Goal: Transaction & Acquisition: Obtain resource

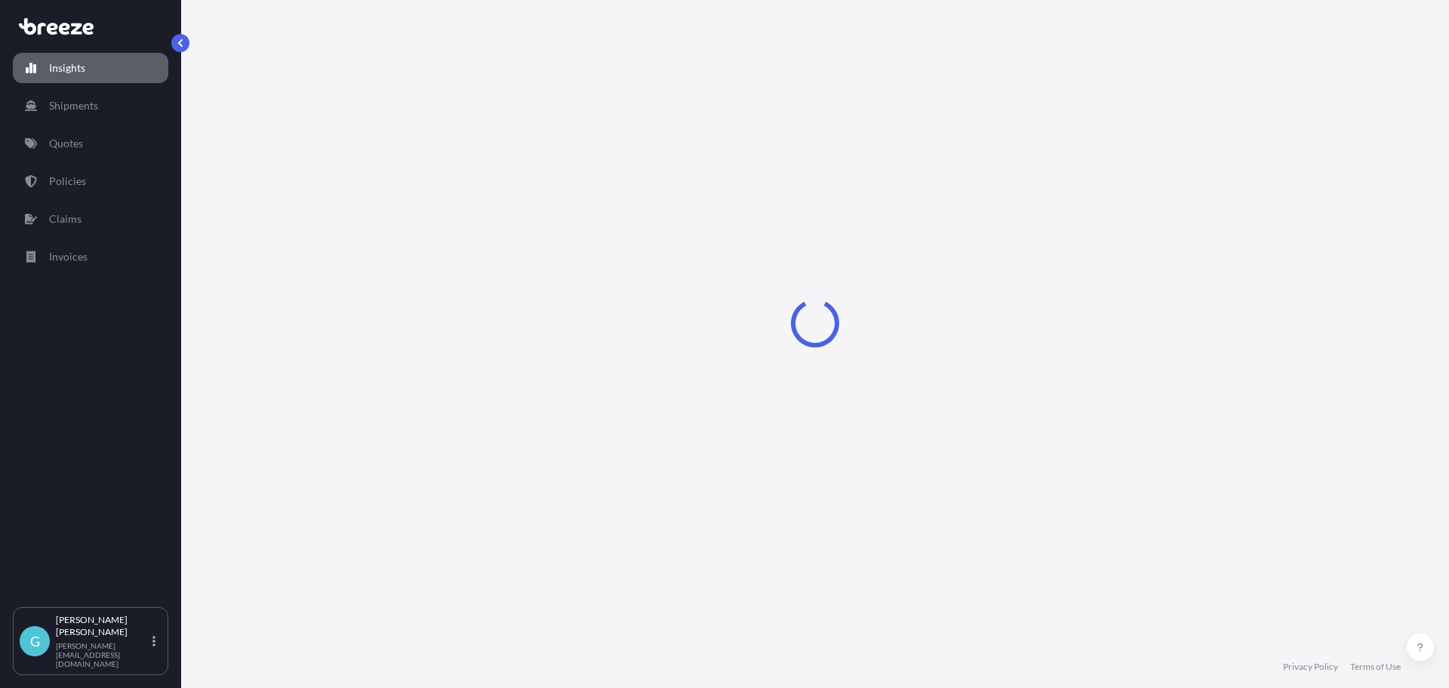
select select "2025"
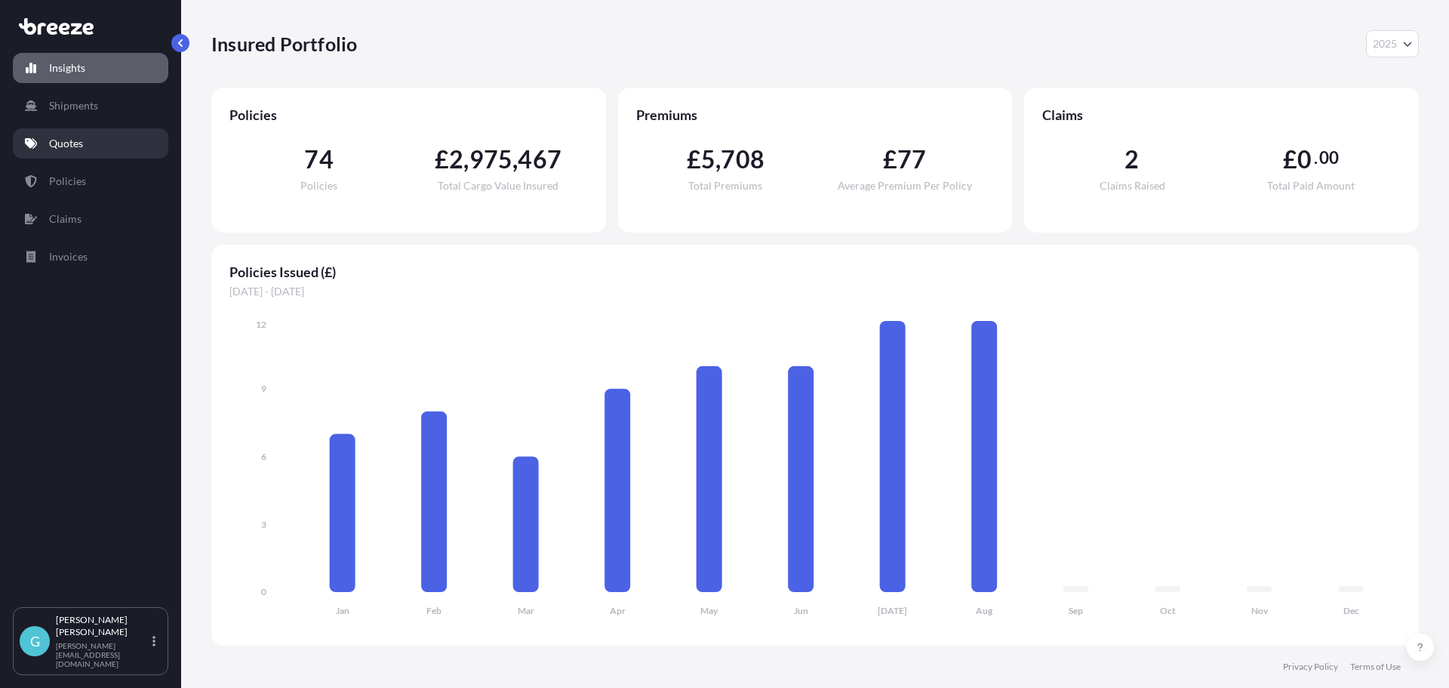
click at [75, 153] on link "Quotes" at bounding box center [91, 143] width 156 height 30
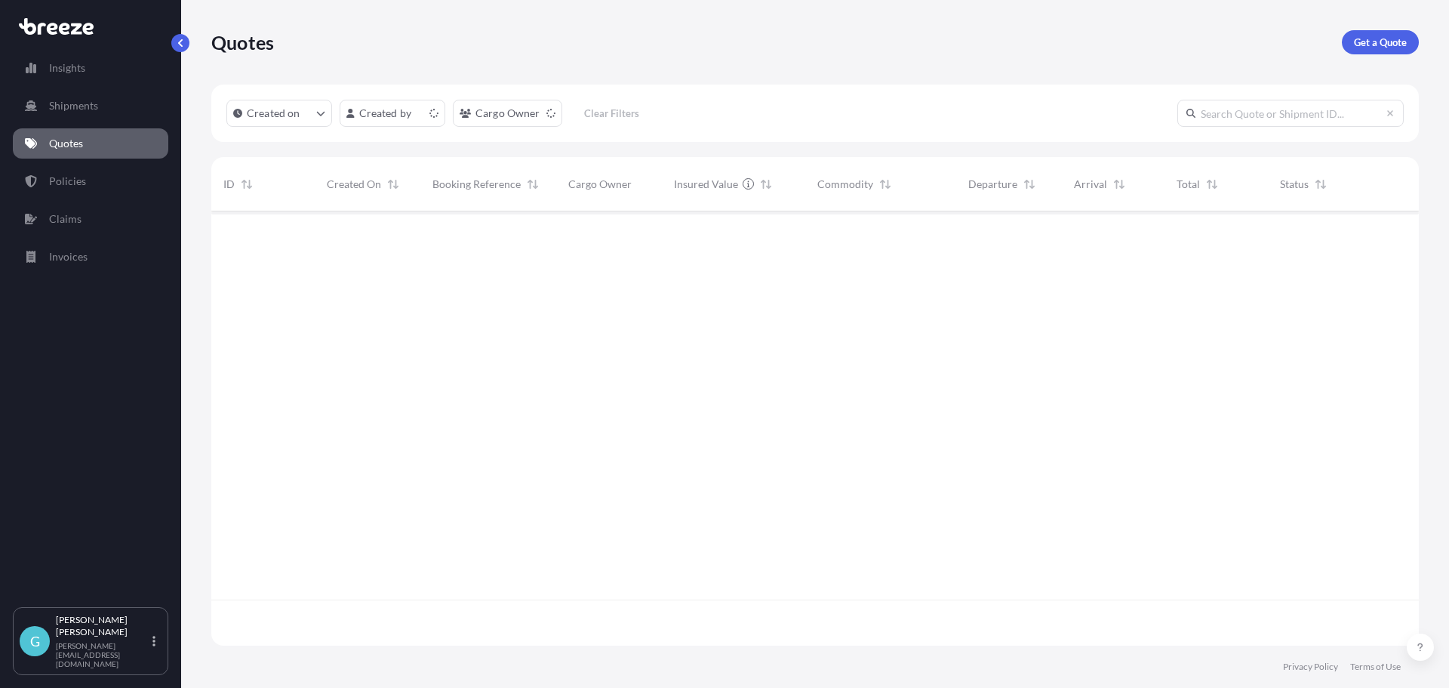
scroll to position [431, 1196]
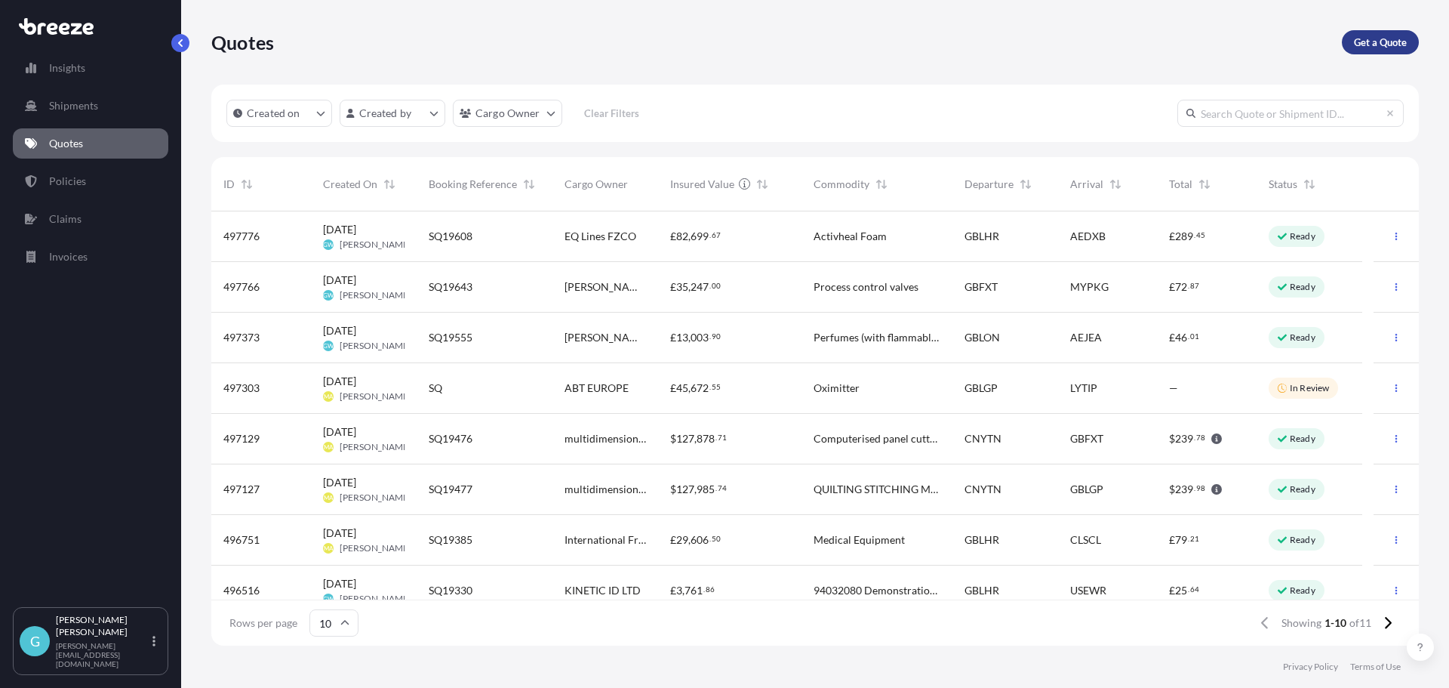
click at [1382, 45] on p "Get a Quote" at bounding box center [1380, 42] width 53 height 15
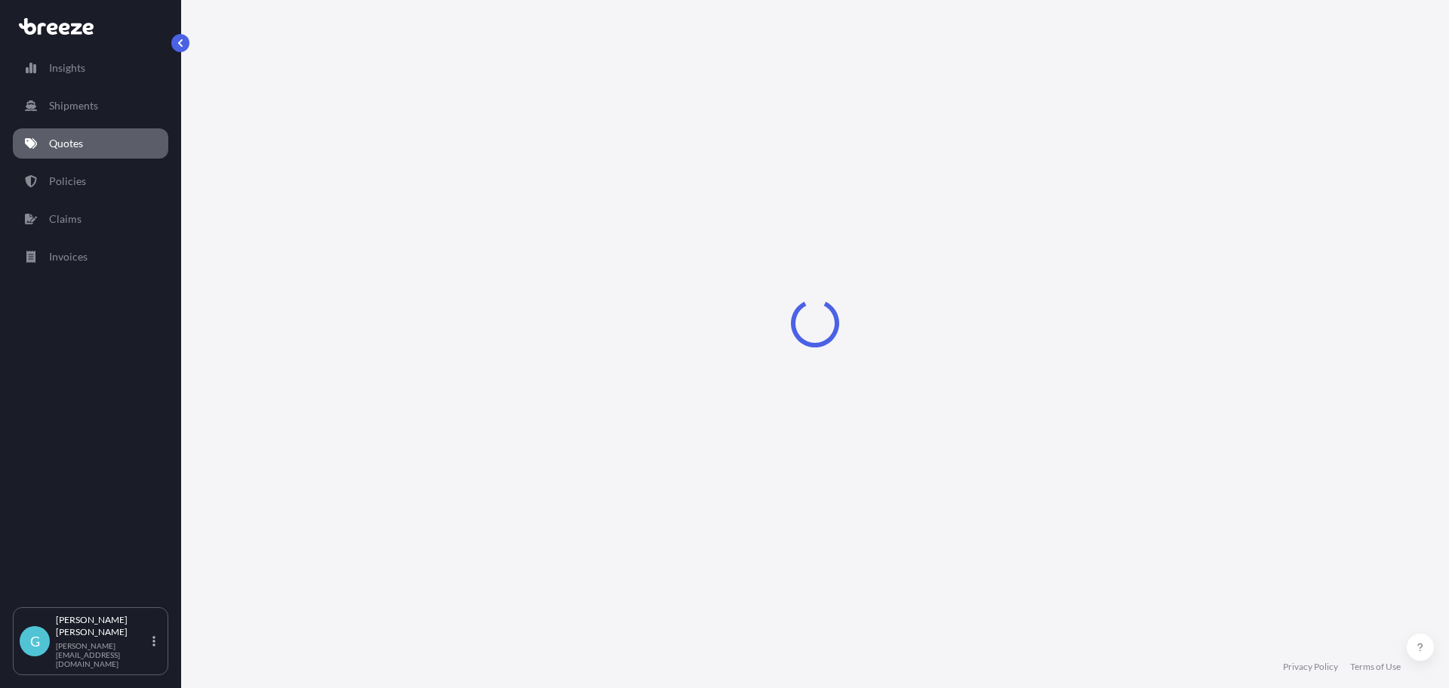
select select "Road"
select select "Sea"
select select "1"
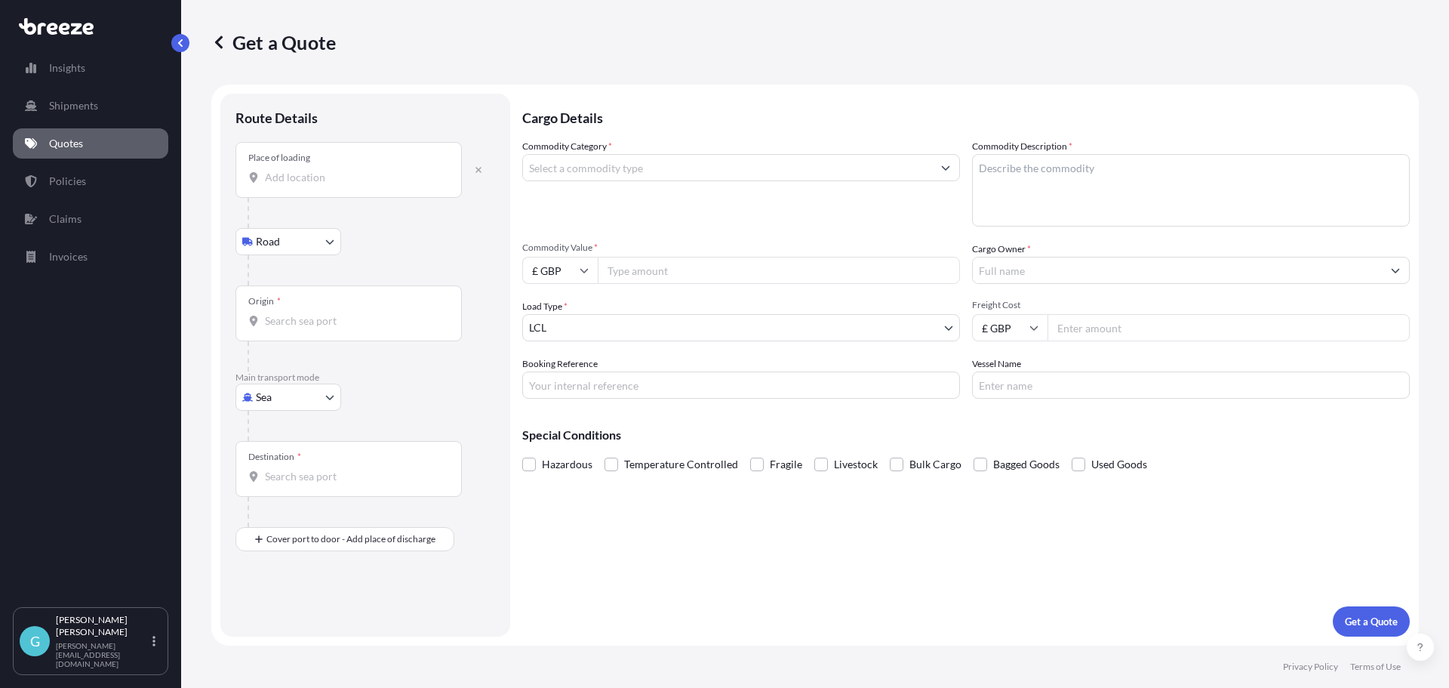
click at [291, 174] on input "Place of loading" at bounding box center [354, 177] width 178 height 15
paste input "Woodbury"
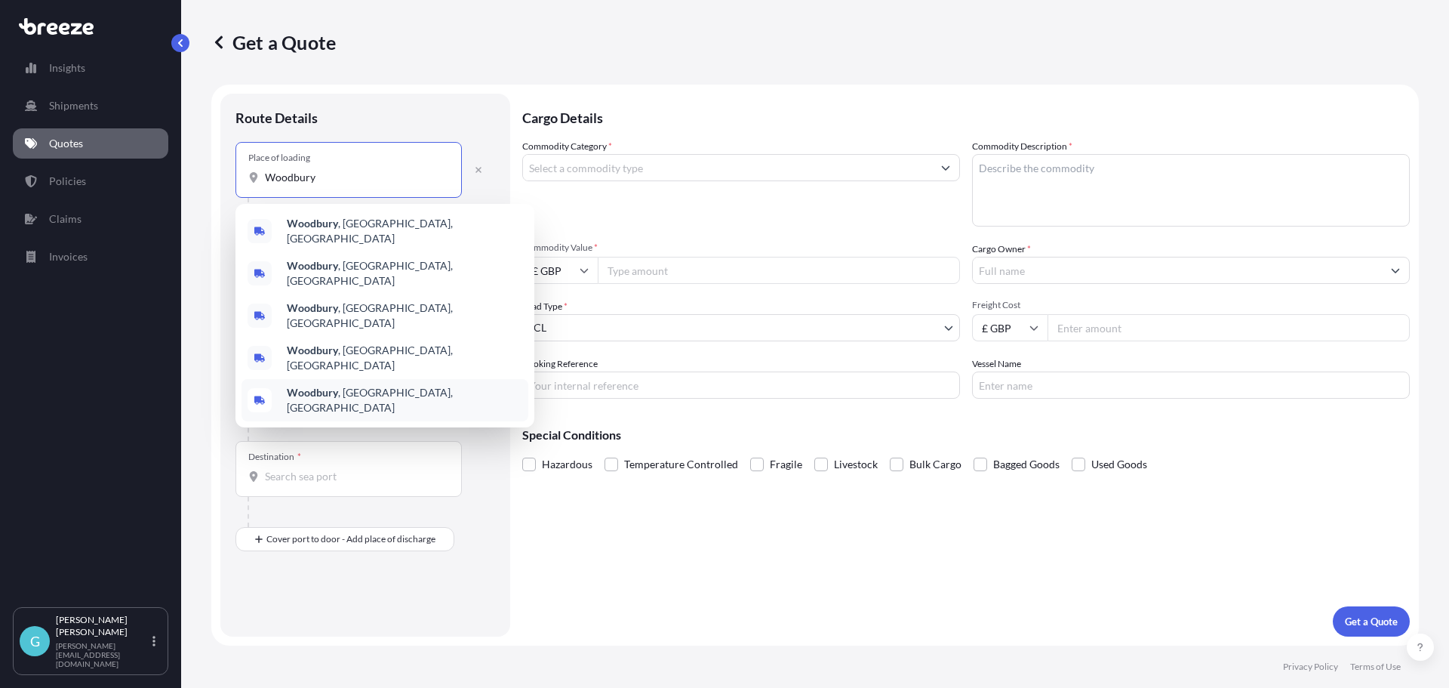
click at [305, 386] on b "Woodbury" at bounding box center [312, 392] width 51 height 13
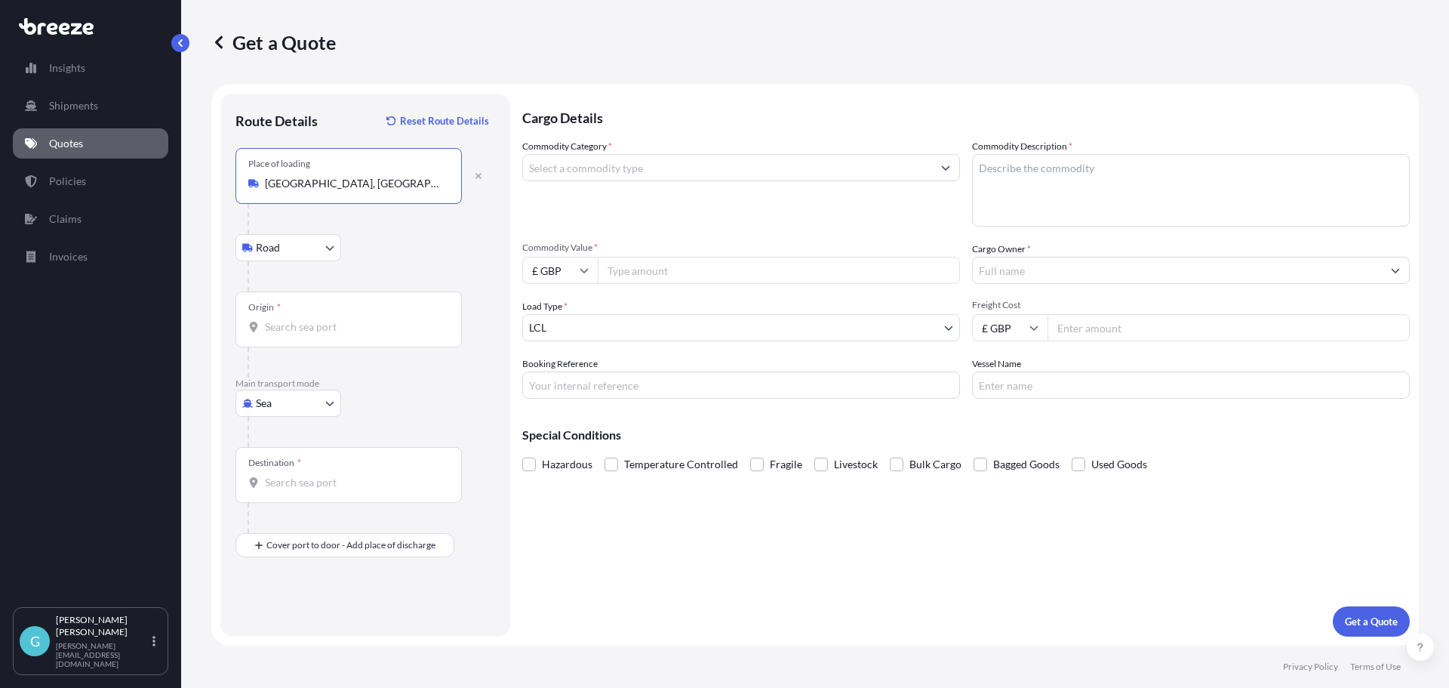
type input "[GEOGRAPHIC_DATA], [GEOGRAPHIC_DATA], [GEOGRAPHIC_DATA]"
click at [308, 332] on input "Origin *" at bounding box center [354, 326] width 178 height 15
type input "h"
type input "j"
drag, startPoint x: 440, startPoint y: 250, endPoint x: 447, endPoint y: 240, distance: 11.9
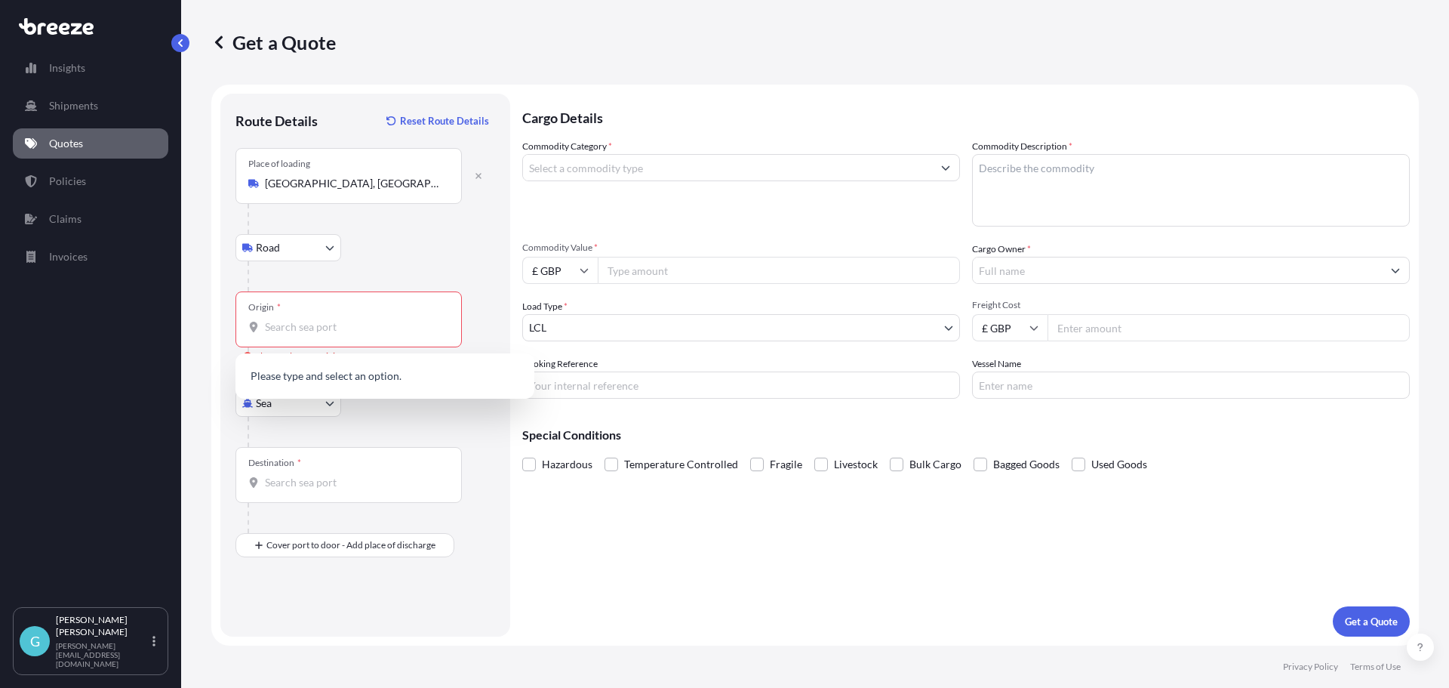
click at [440, 245] on div "Road Road Rail" at bounding box center [366, 247] width 260 height 27
click at [306, 398] on body "0 options available. Insights Shipments Quotes Policies Claims Invoices G [PERS…" at bounding box center [724, 344] width 1449 height 688
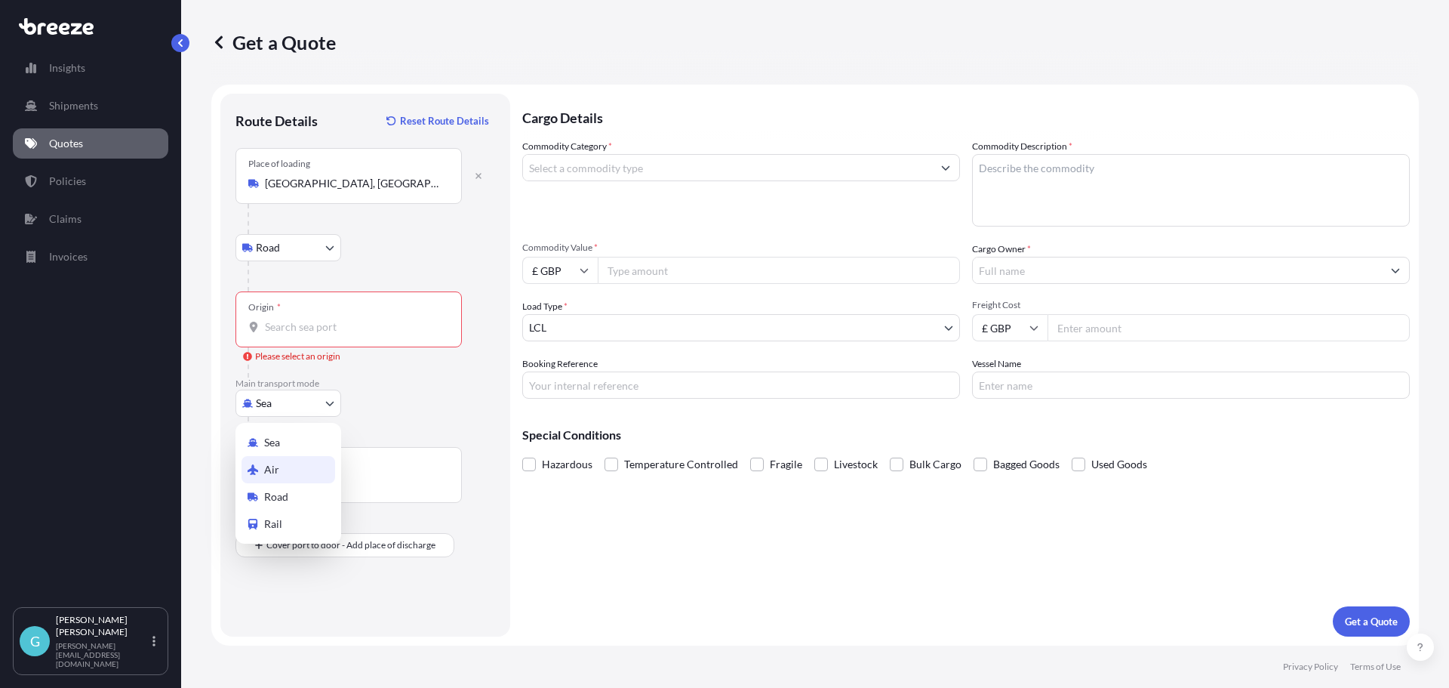
click at [299, 467] on div "Air" at bounding box center [289, 469] width 94 height 27
select select "Air"
click at [314, 181] on input "Place of loading" at bounding box center [354, 183] width 178 height 15
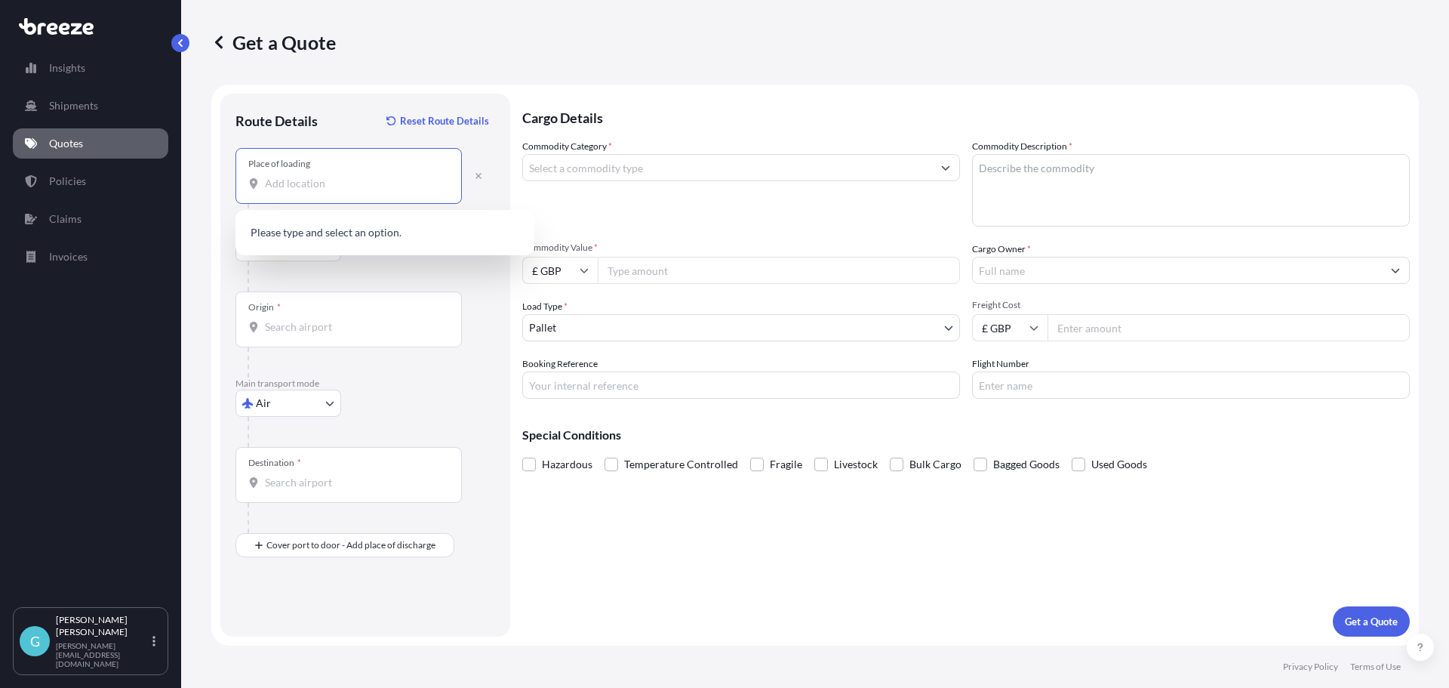
paste input "Woodbury"
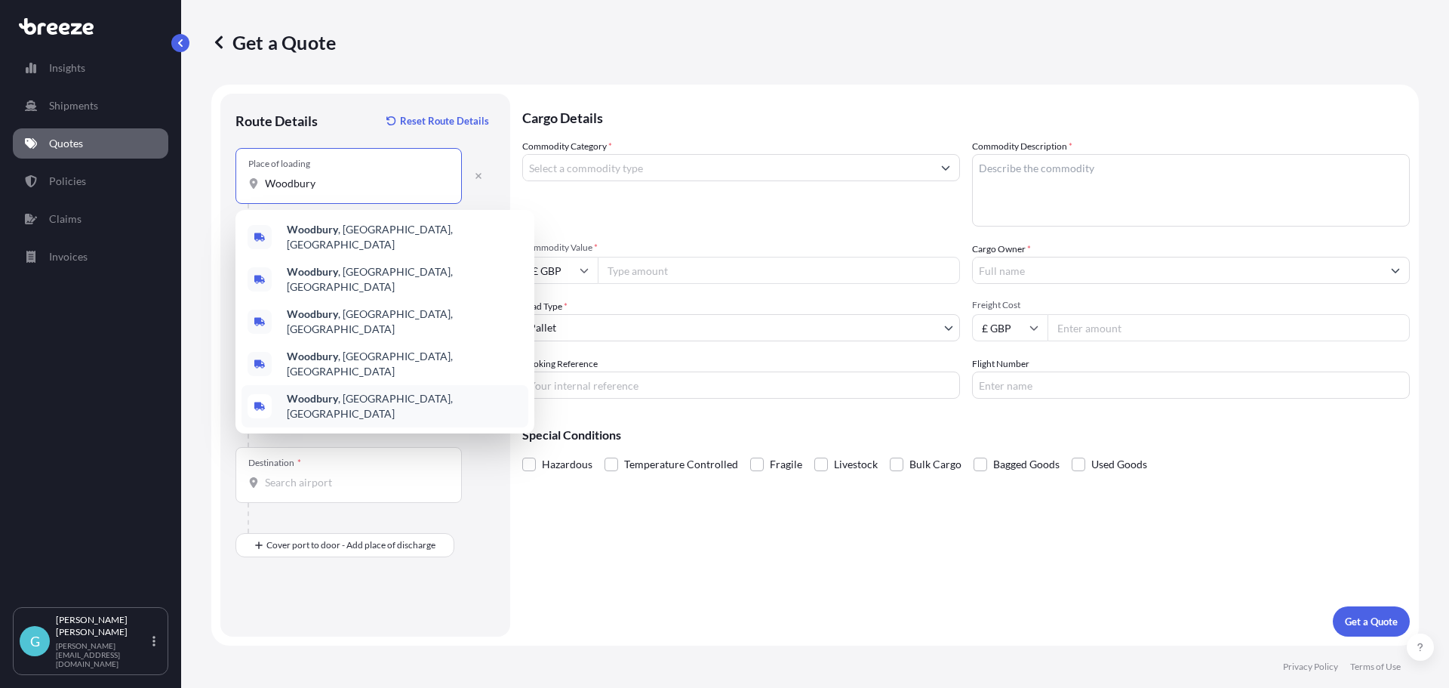
click at [328, 392] on b "Woodbury" at bounding box center [312, 398] width 51 height 13
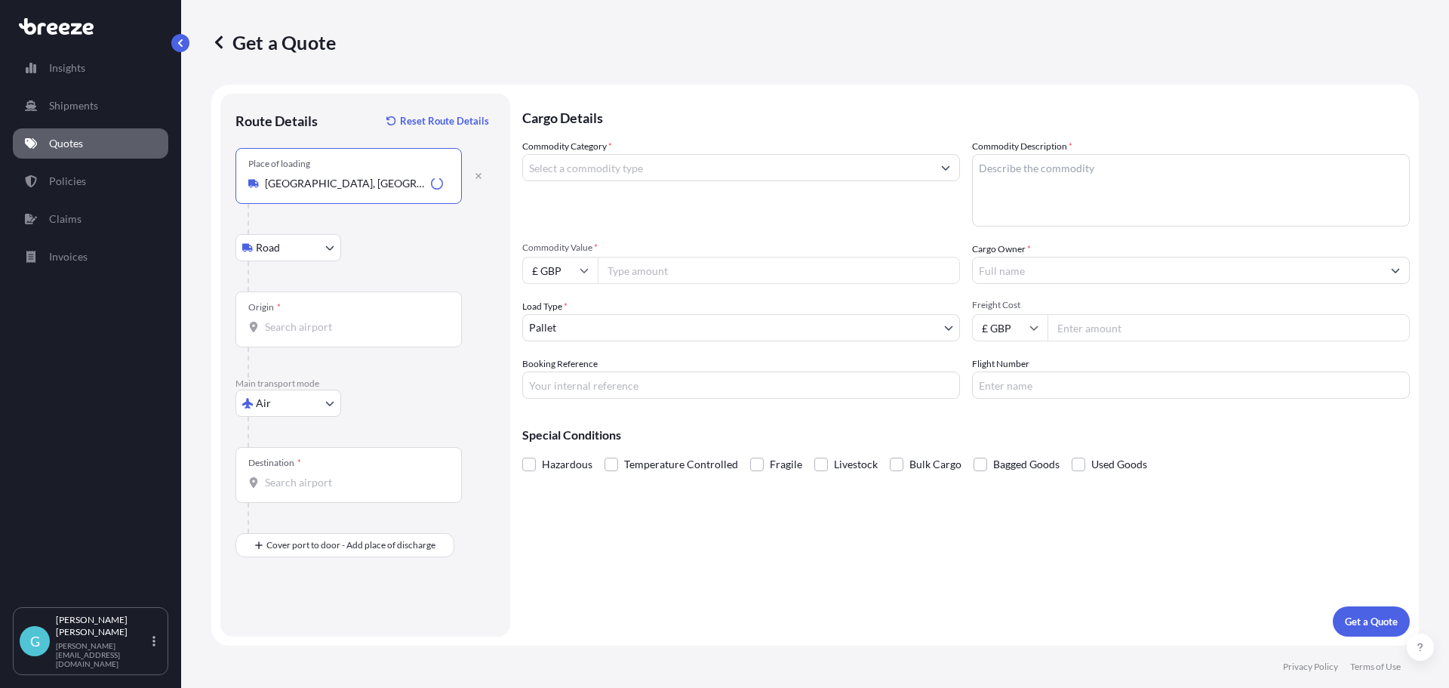
type input "[GEOGRAPHIC_DATA], [GEOGRAPHIC_DATA], [GEOGRAPHIC_DATA]"
click at [314, 322] on input "Origin *" at bounding box center [354, 326] width 178 height 15
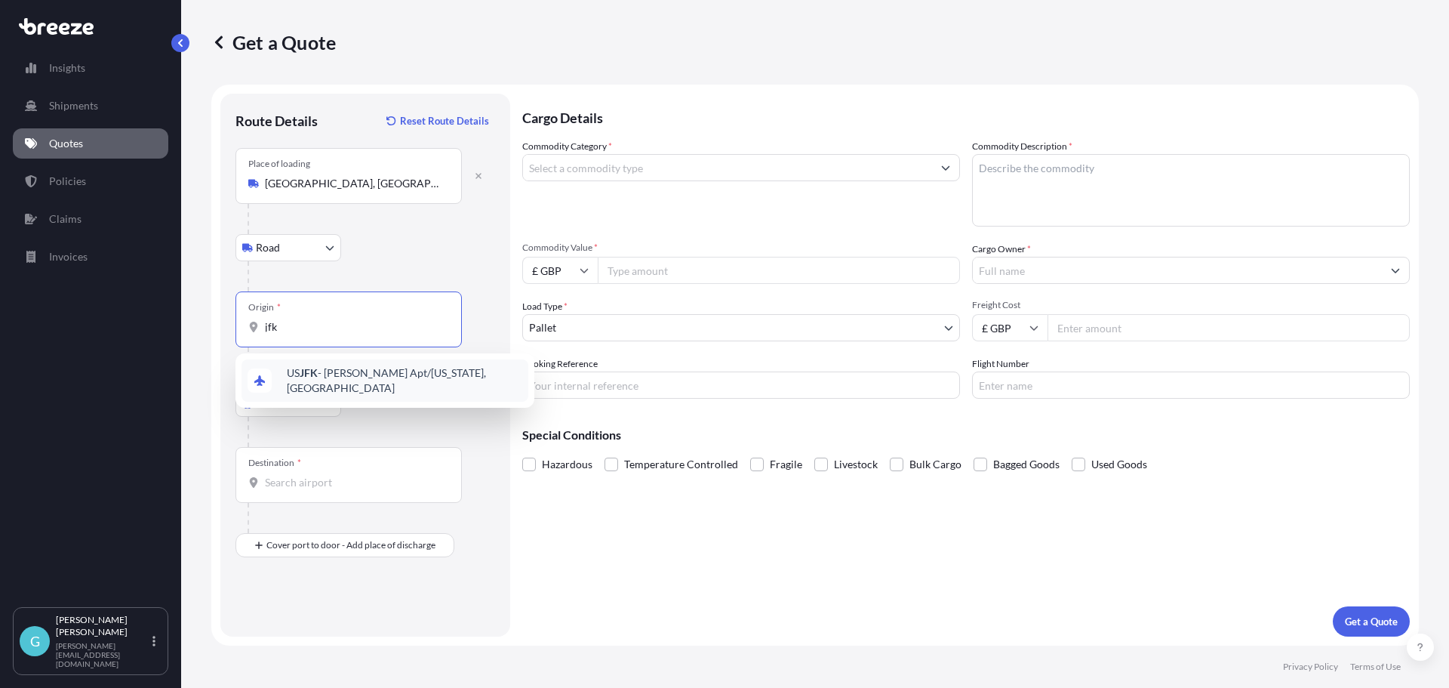
click at [331, 377] on span "US JFK - [PERSON_NAME] Apt/[US_STATE], [GEOGRAPHIC_DATA]" at bounding box center [405, 380] width 236 height 30
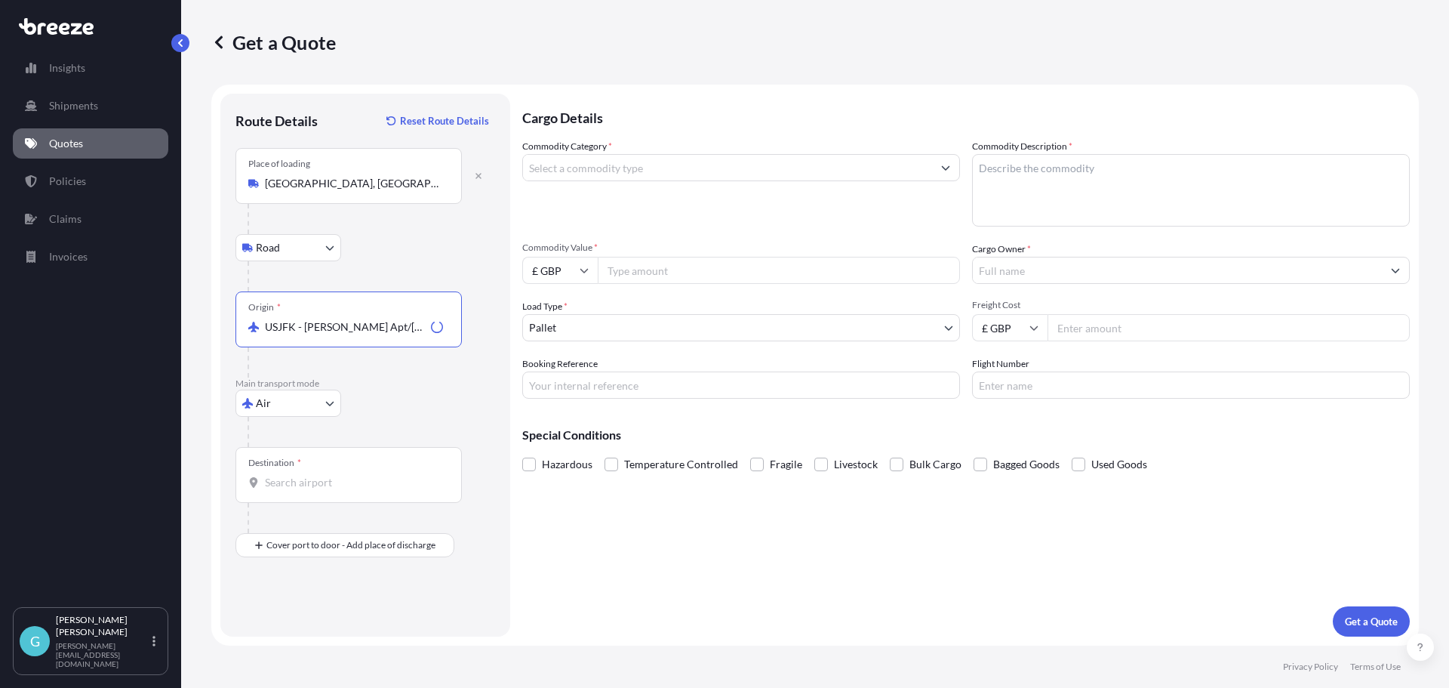
type input "USJFK - [PERSON_NAME] Apt/[US_STATE], [GEOGRAPHIC_DATA]"
click at [338, 471] on div "Destination *" at bounding box center [349, 475] width 226 height 56
click at [338, 475] on input "Destination *" at bounding box center [354, 482] width 178 height 15
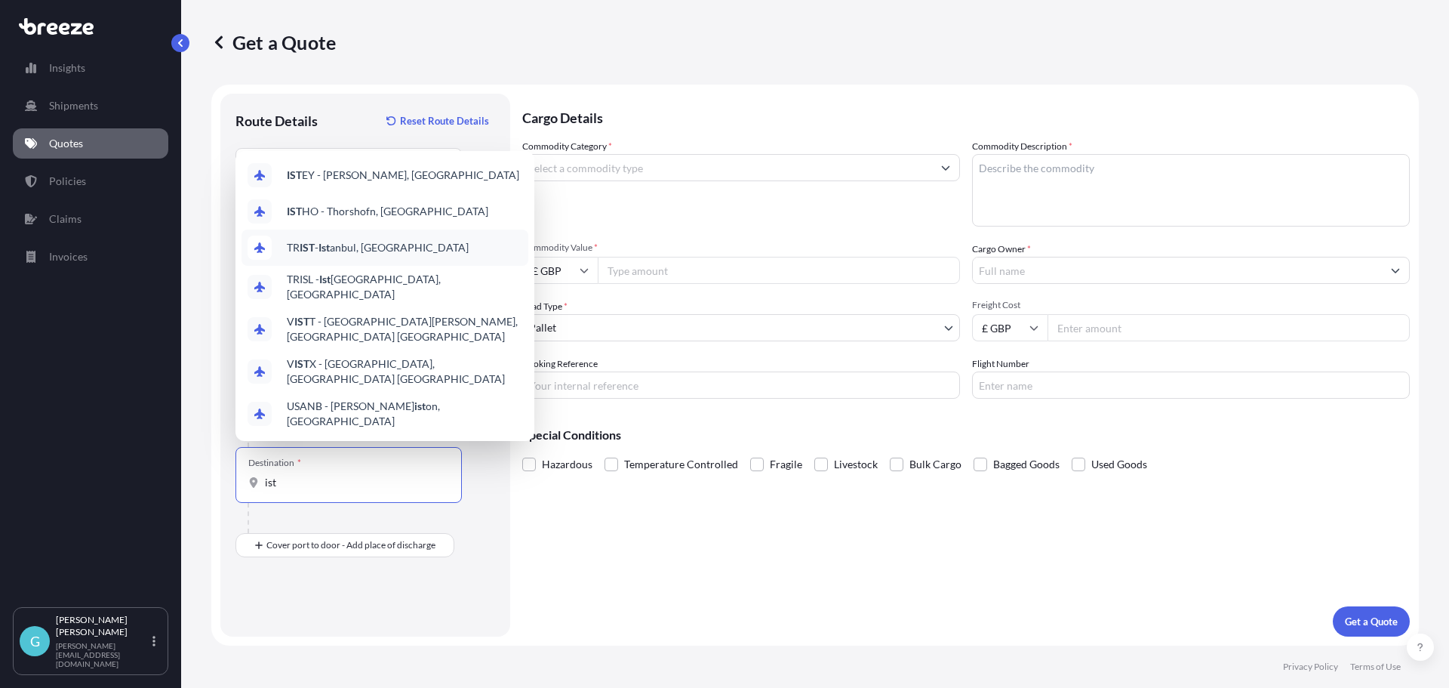
click at [357, 254] on span "TR IST - Ist anbul, [GEOGRAPHIC_DATA]" at bounding box center [378, 247] width 182 height 15
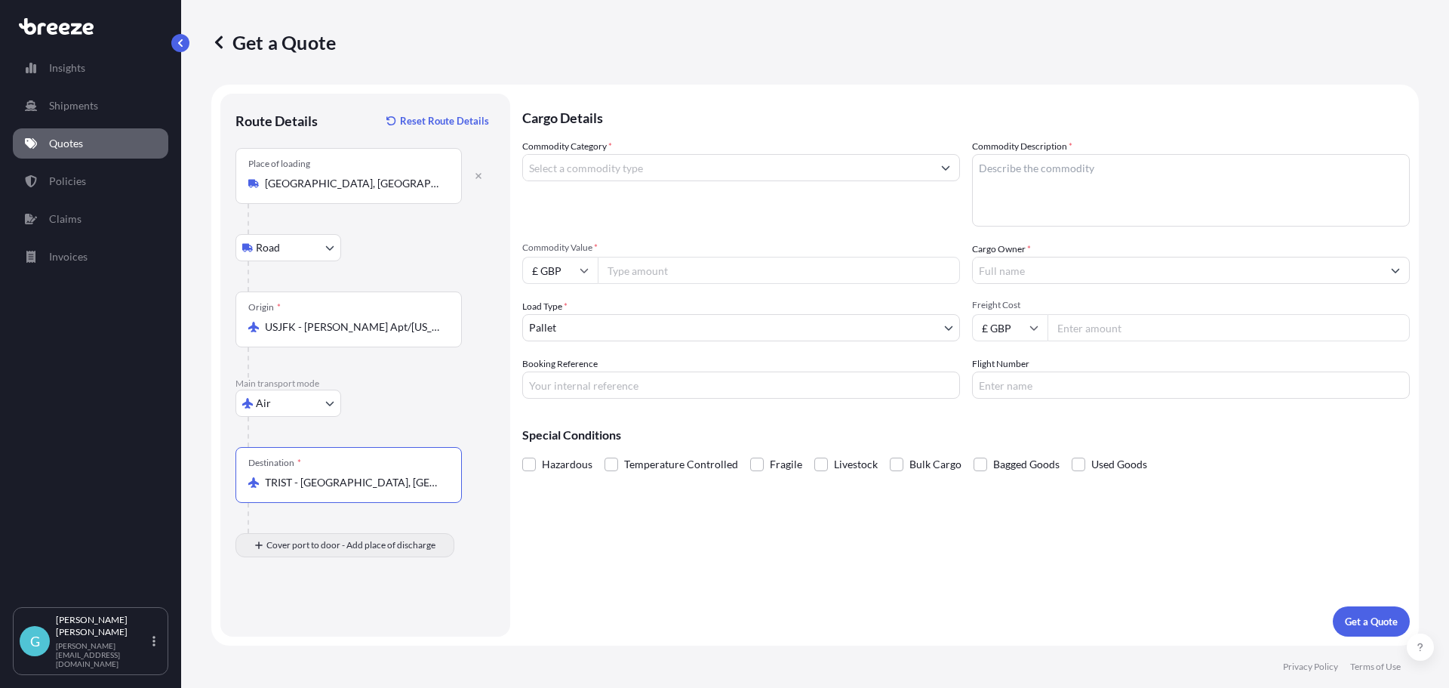
type input "TRIST - [GEOGRAPHIC_DATA], [GEOGRAPHIC_DATA]"
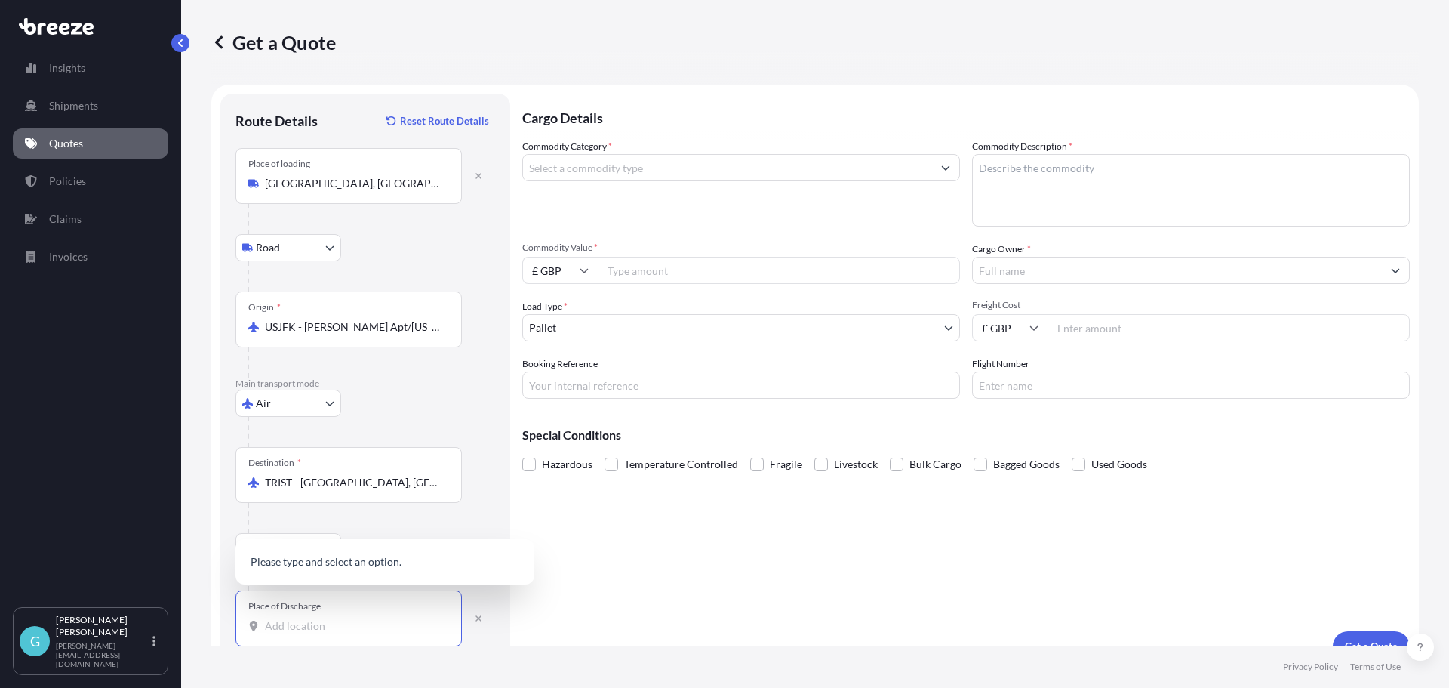
click at [340, 625] on input "Place of Discharge" at bounding box center [354, 625] width 178 height 15
paste input "Beylikduzu"
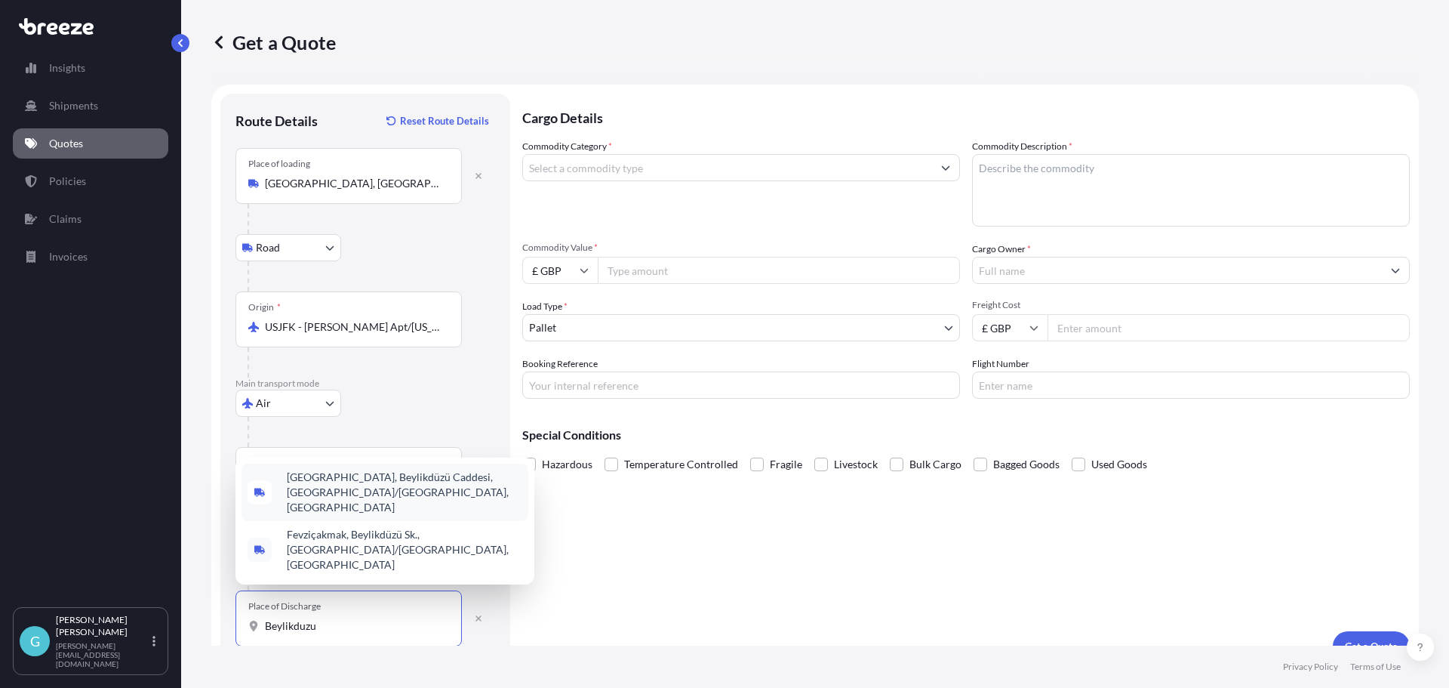
click at [363, 515] on span "[GEOGRAPHIC_DATA], Beylikdüzü Caddesi, [GEOGRAPHIC_DATA]/[GEOGRAPHIC_DATA], [GE…" at bounding box center [405, 492] width 236 height 45
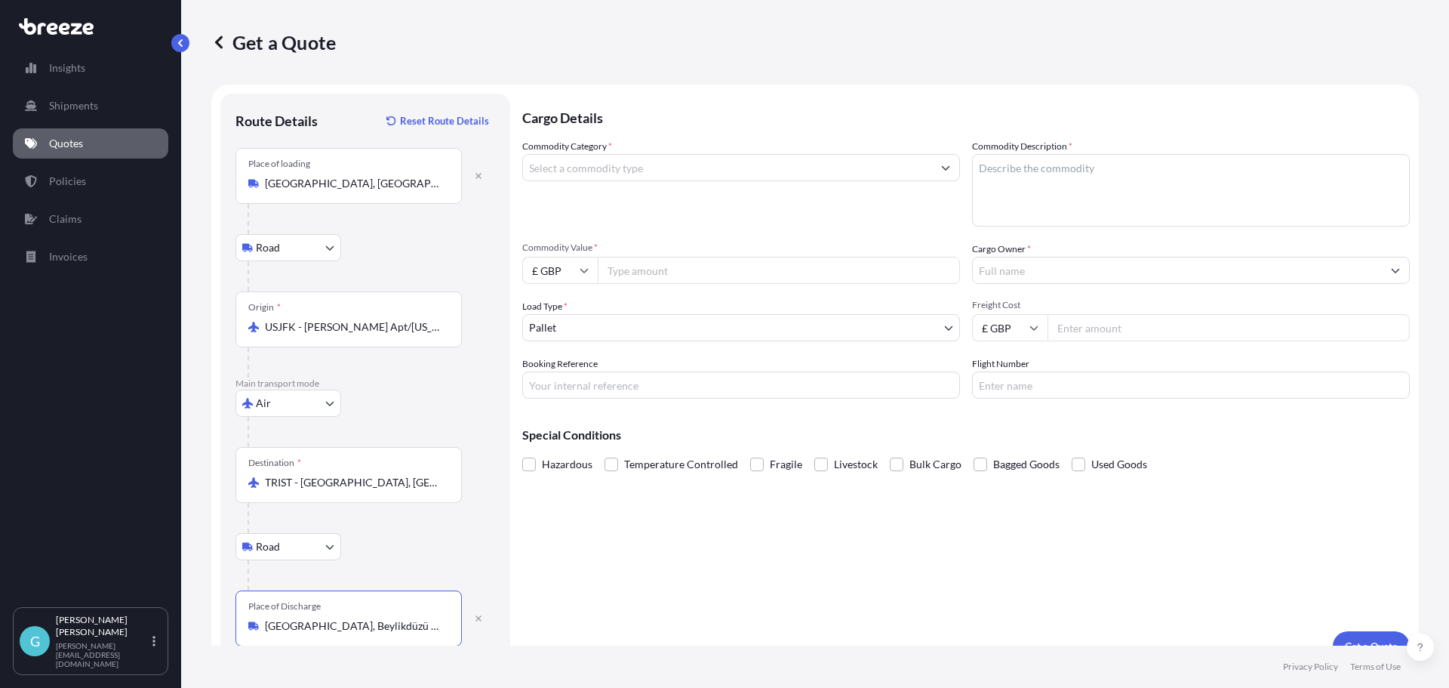
type input "[GEOGRAPHIC_DATA], Beylikdüzü Caddesi, [GEOGRAPHIC_DATA]/[GEOGRAPHIC_DATA], [GE…"
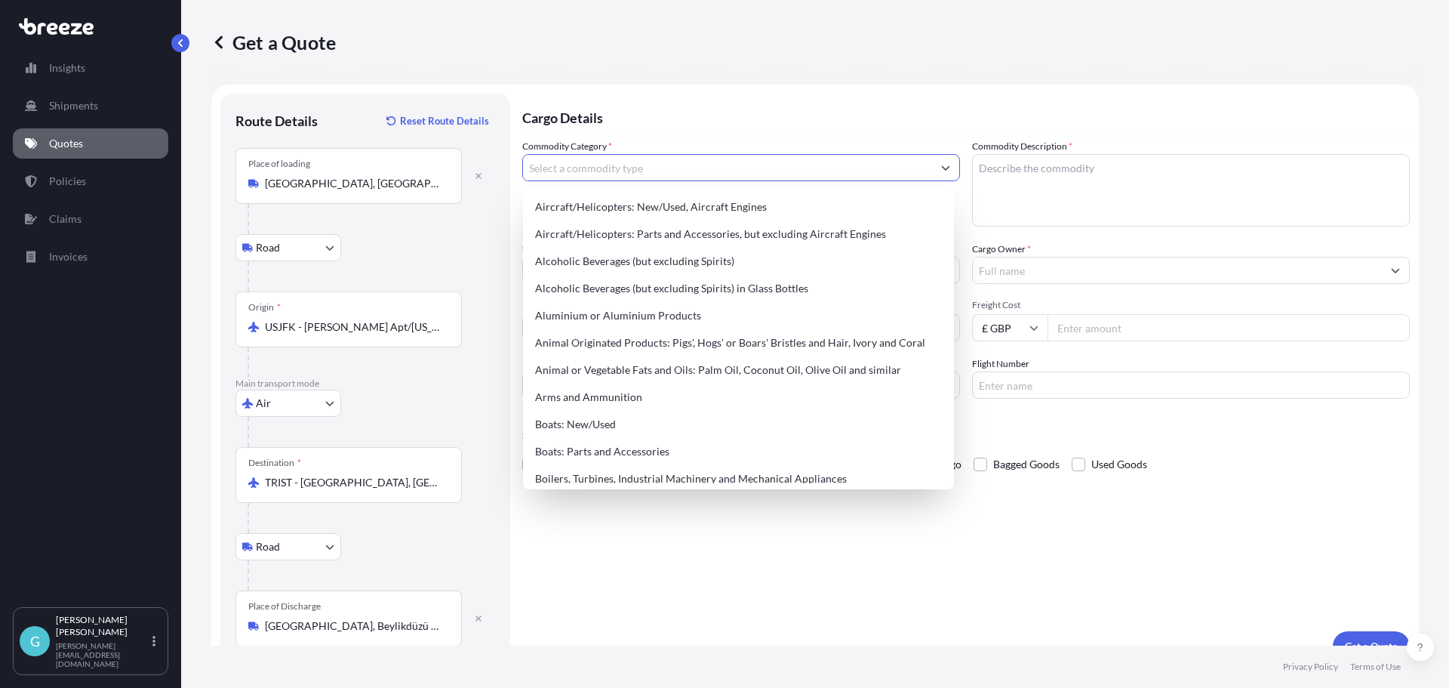
click at [909, 169] on input "Commodity Category *" at bounding box center [727, 167] width 409 height 27
click at [880, 119] on p "Cargo Details" at bounding box center [966, 116] width 888 height 45
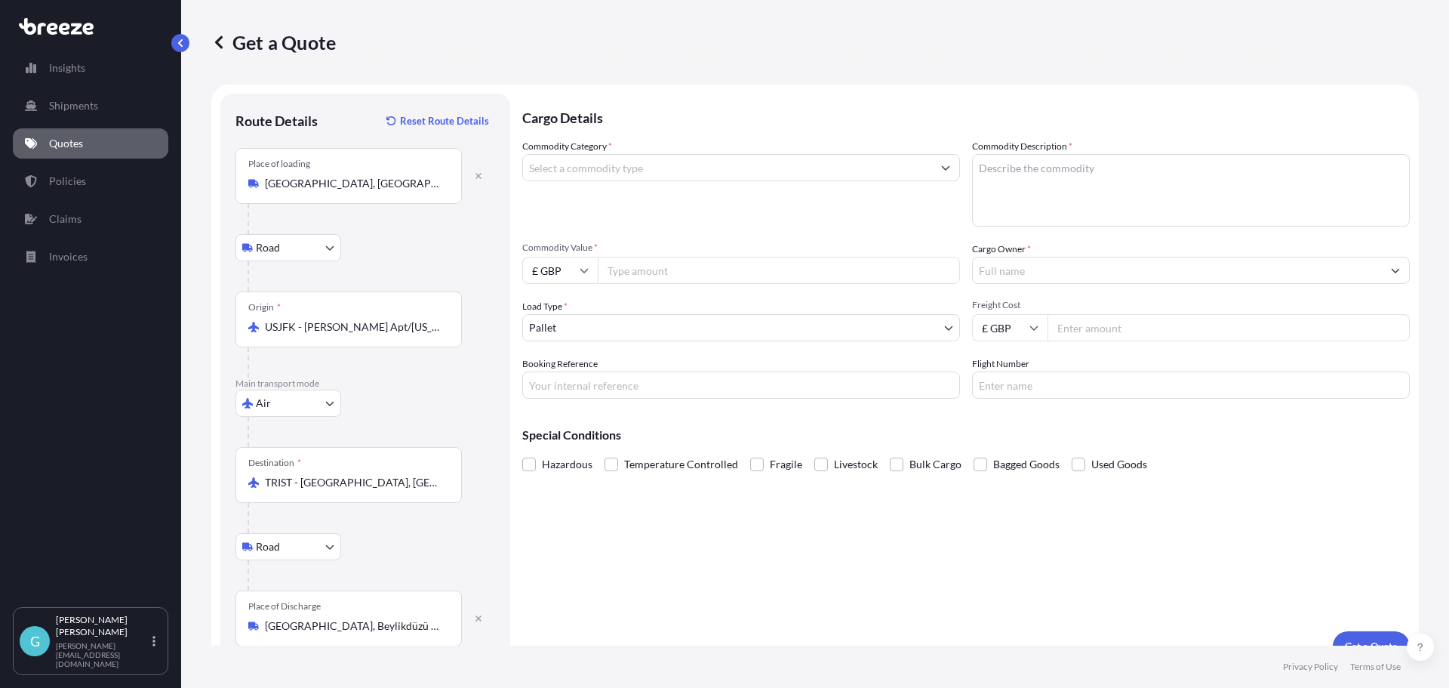
click at [790, 162] on input "Commodity Category *" at bounding box center [727, 167] width 409 height 27
click at [947, 167] on button "Show suggestions" at bounding box center [945, 167] width 27 height 27
click at [947, 166] on button "Show suggestions" at bounding box center [945, 167] width 27 height 27
click at [942, 174] on button "Show suggestions" at bounding box center [945, 167] width 27 height 27
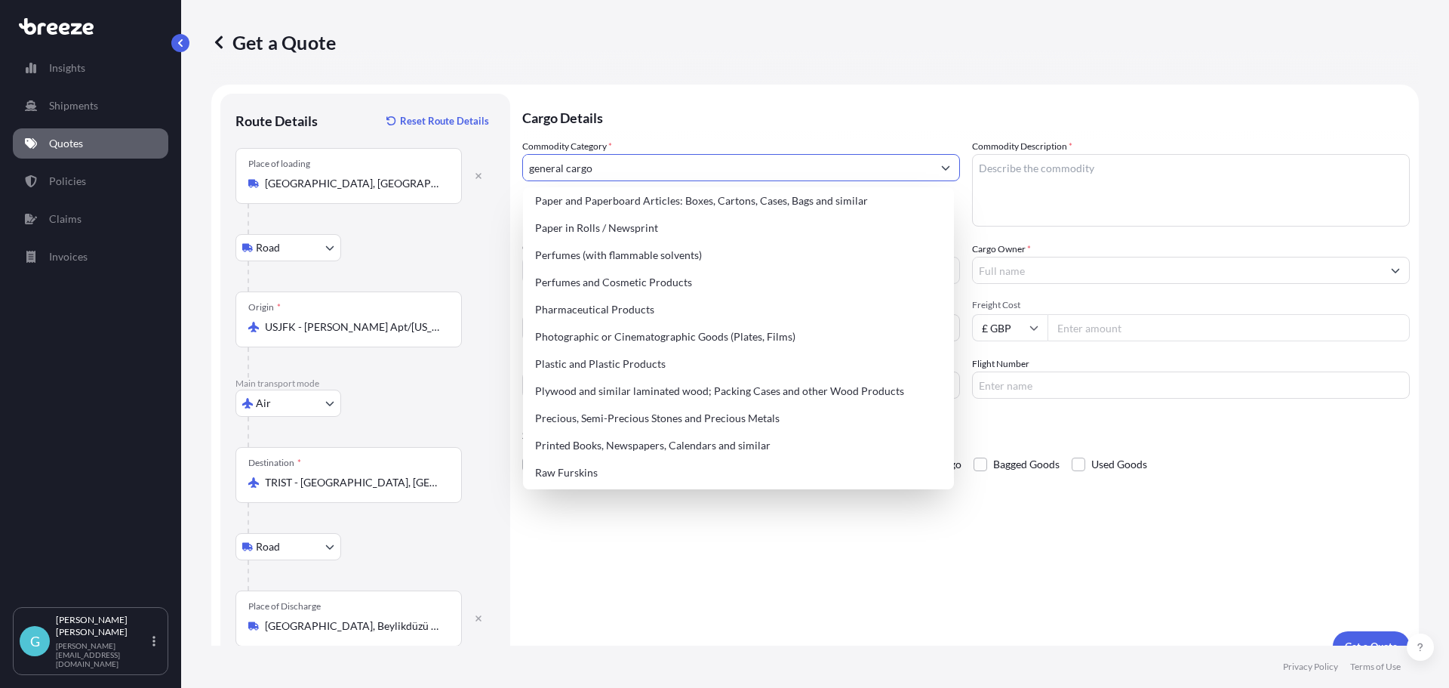
scroll to position [2717, 0]
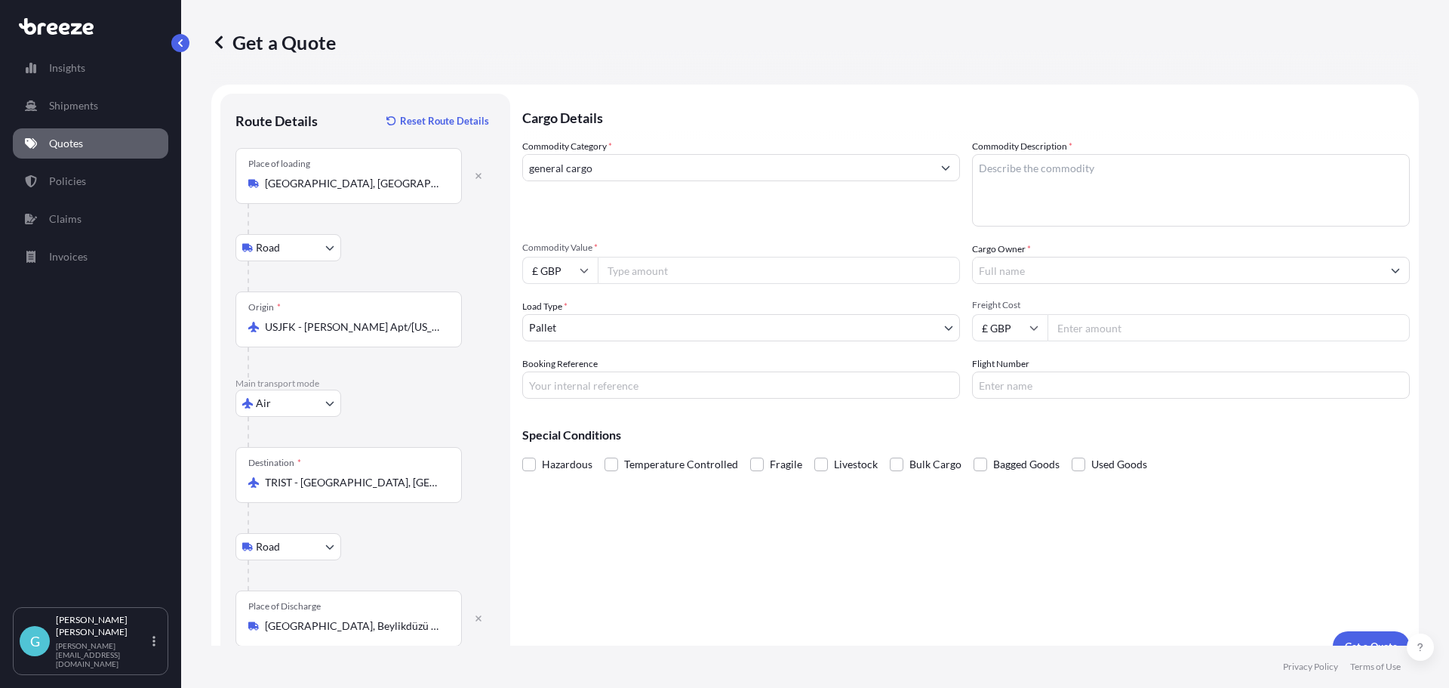
click at [558, 171] on input "general cargo" at bounding box center [727, 167] width 409 height 27
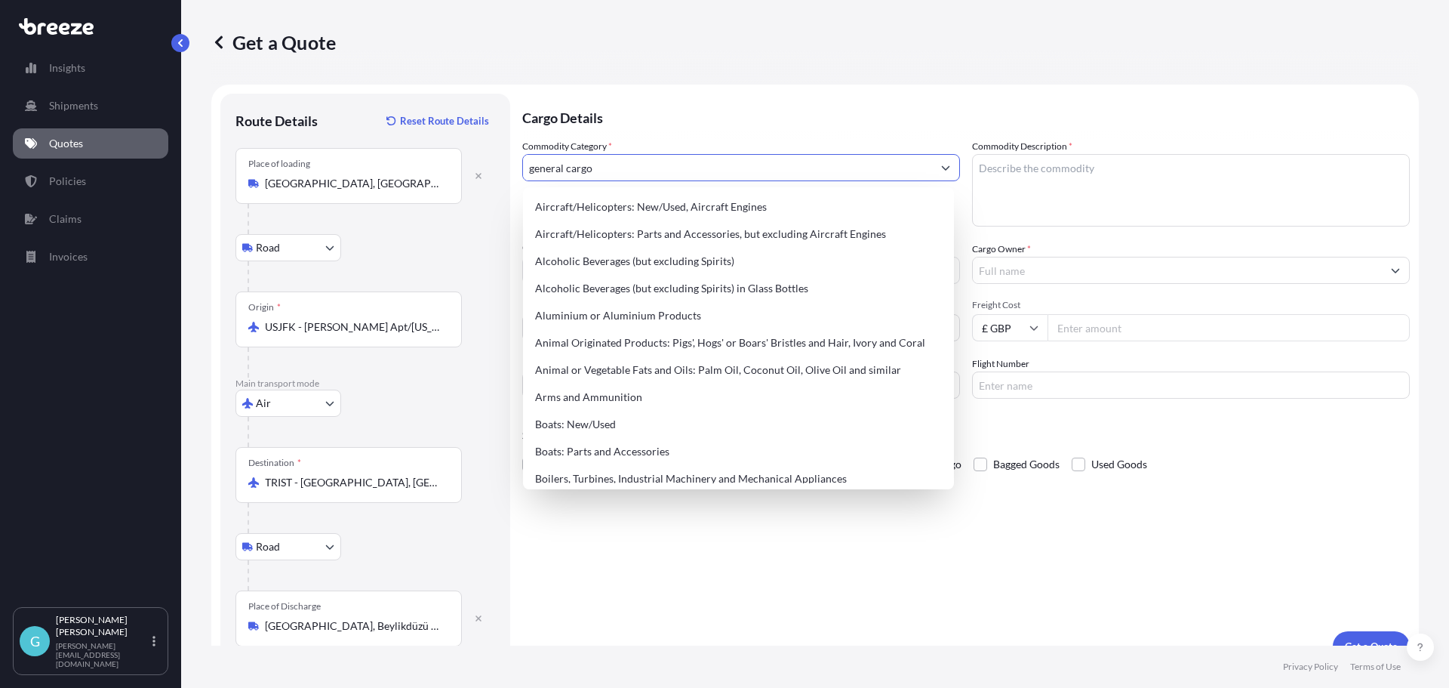
drag, startPoint x: 641, startPoint y: 171, endPoint x: 309, endPoint y: 171, distance: 332.1
click at [309, 171] on form "Route Details Reset Route Details Place of loading [GEOGRAPHIC_DATA], [GEOGRAPH…" at bounding box center [815, 378] width 1208 height 586
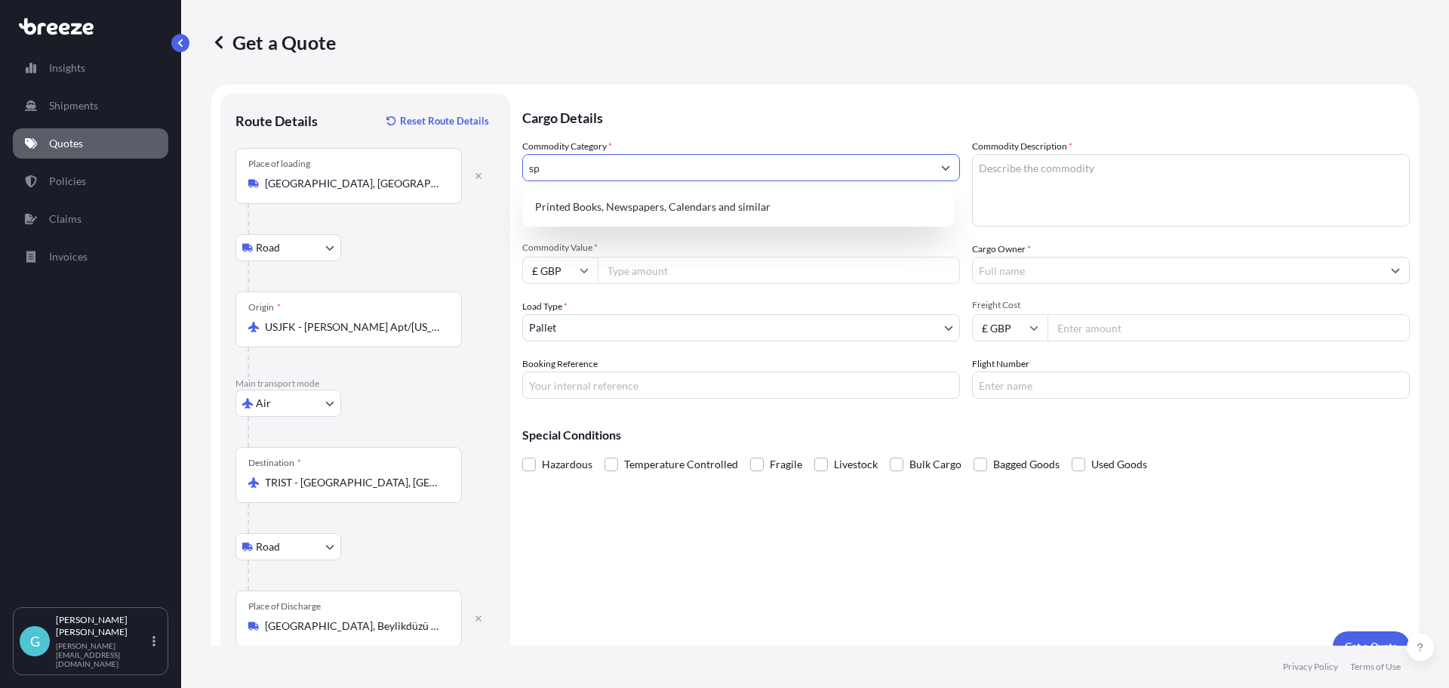
type input "s"
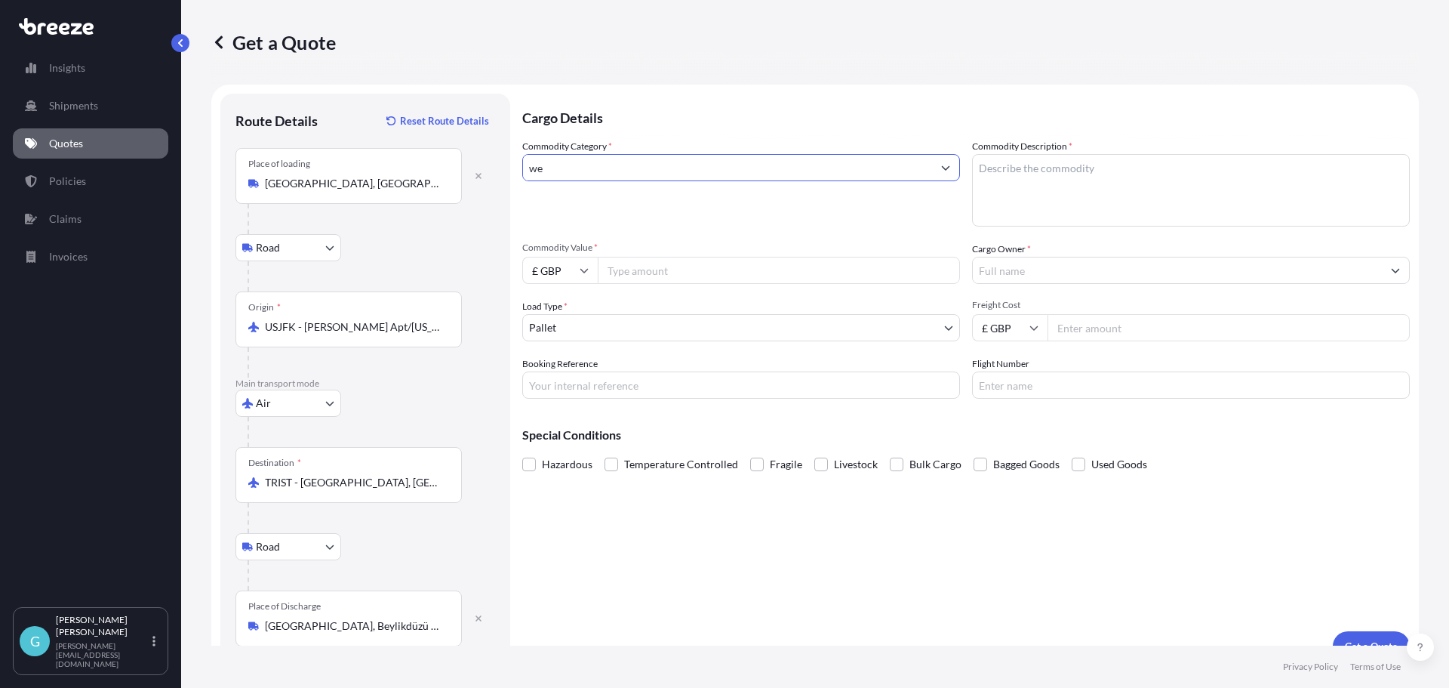
type input "w"
type input "e"
type input "q"
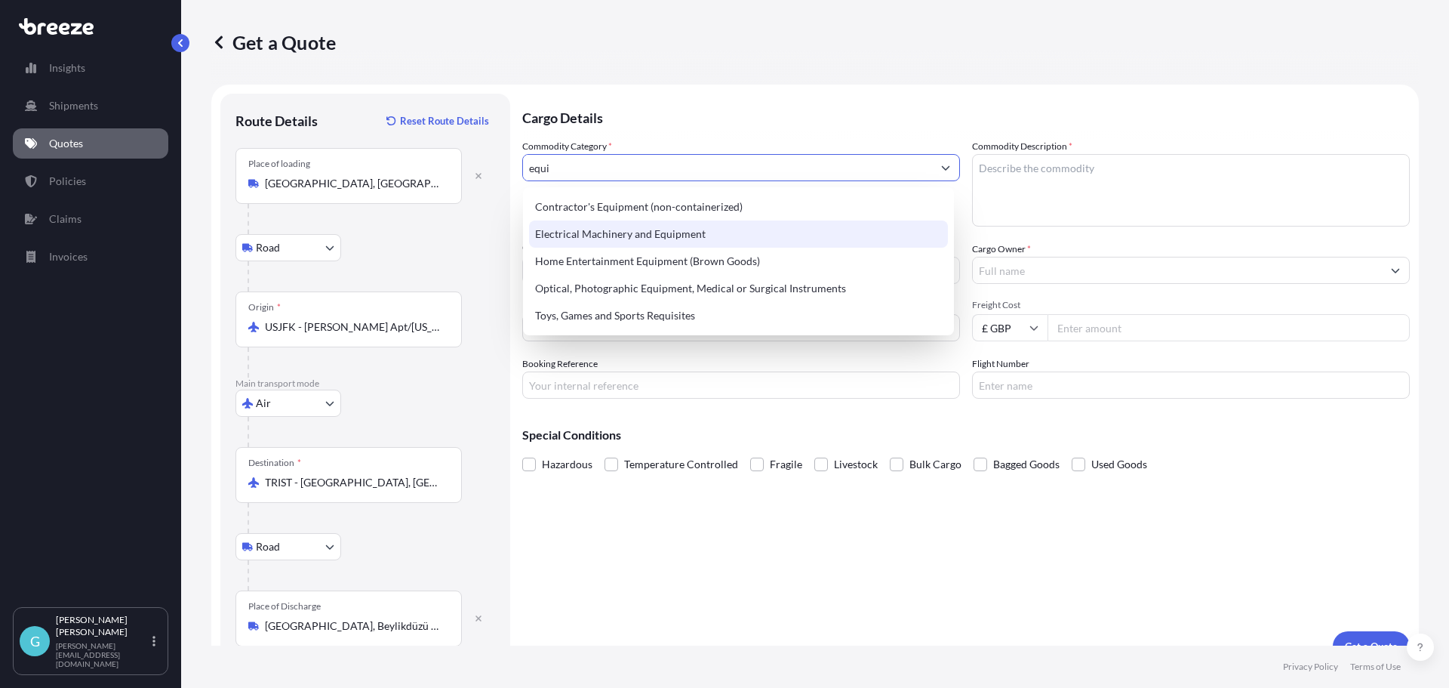
click at [579, 234] on div "Electrical Machinery and Equipment" at bounding box center [738, 233] width 419 height 27
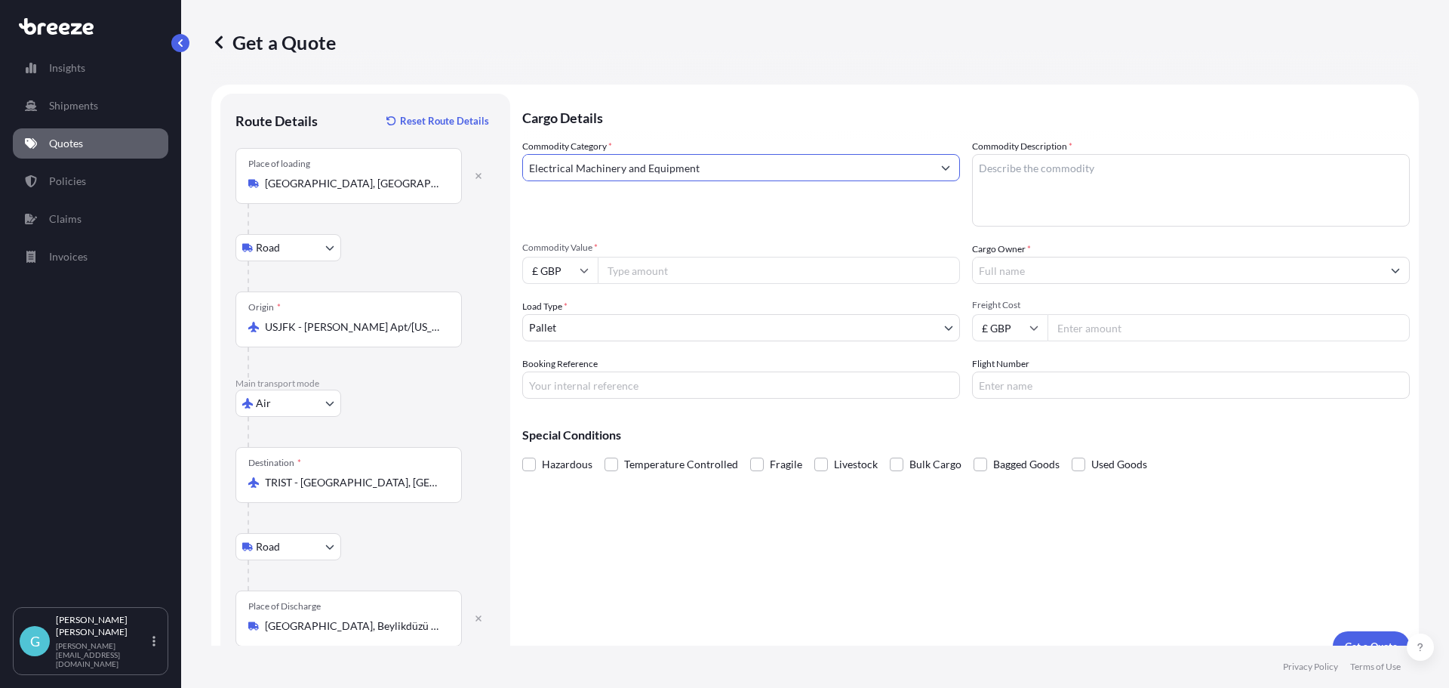
type input "Electrical Machinery and Equipment"
click at [596, 269] on input "£ GBP" at bounding box center [559, 270] width 75 height 27
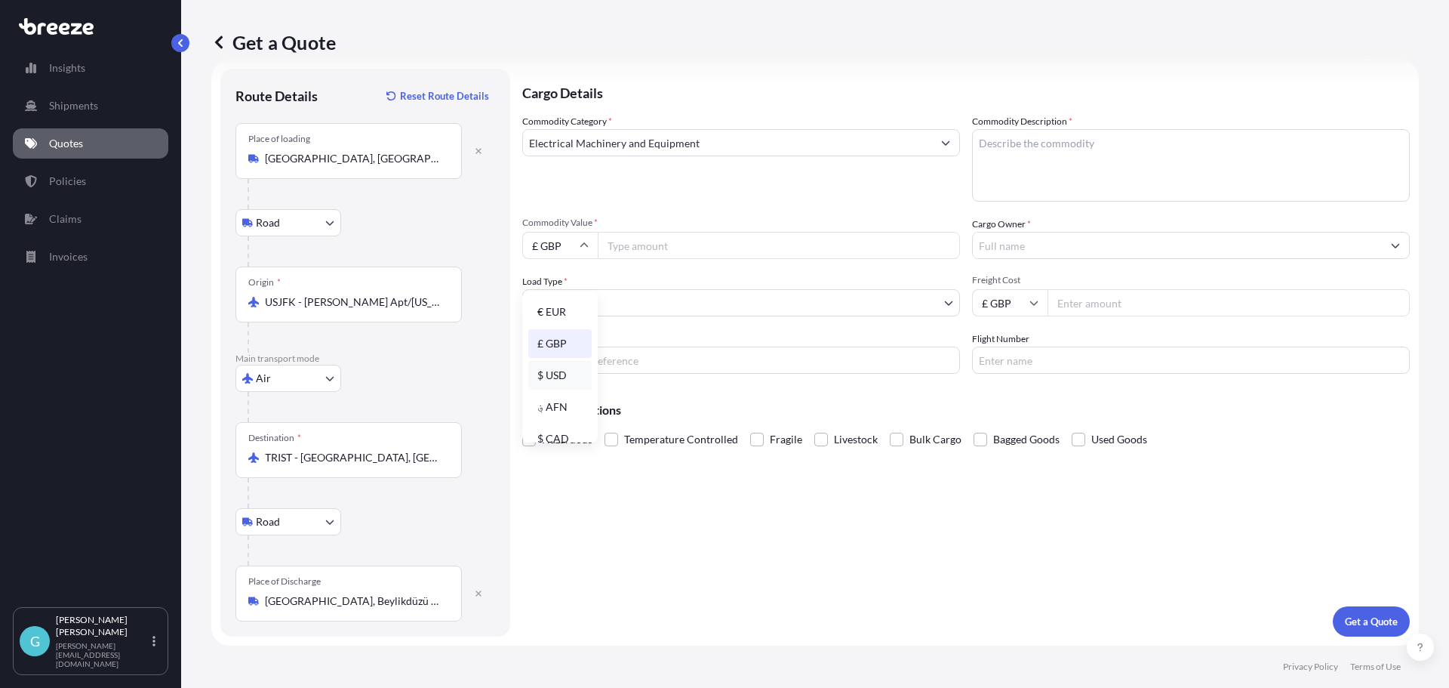
click at [562, 372] on div "$ USD" at bounding box center [559, 375] width 63 height 29
type input "$ USD"
click at [659, 259] on div "Commodity Category * Electrical Machinery and Equipment Commodity Description *…" at bounding box center [966, 244] width 888 height 260
click at [664, 251] on input "Commodity Value *" at bounding box center [779, 245] width 362 height 27
type input "2"
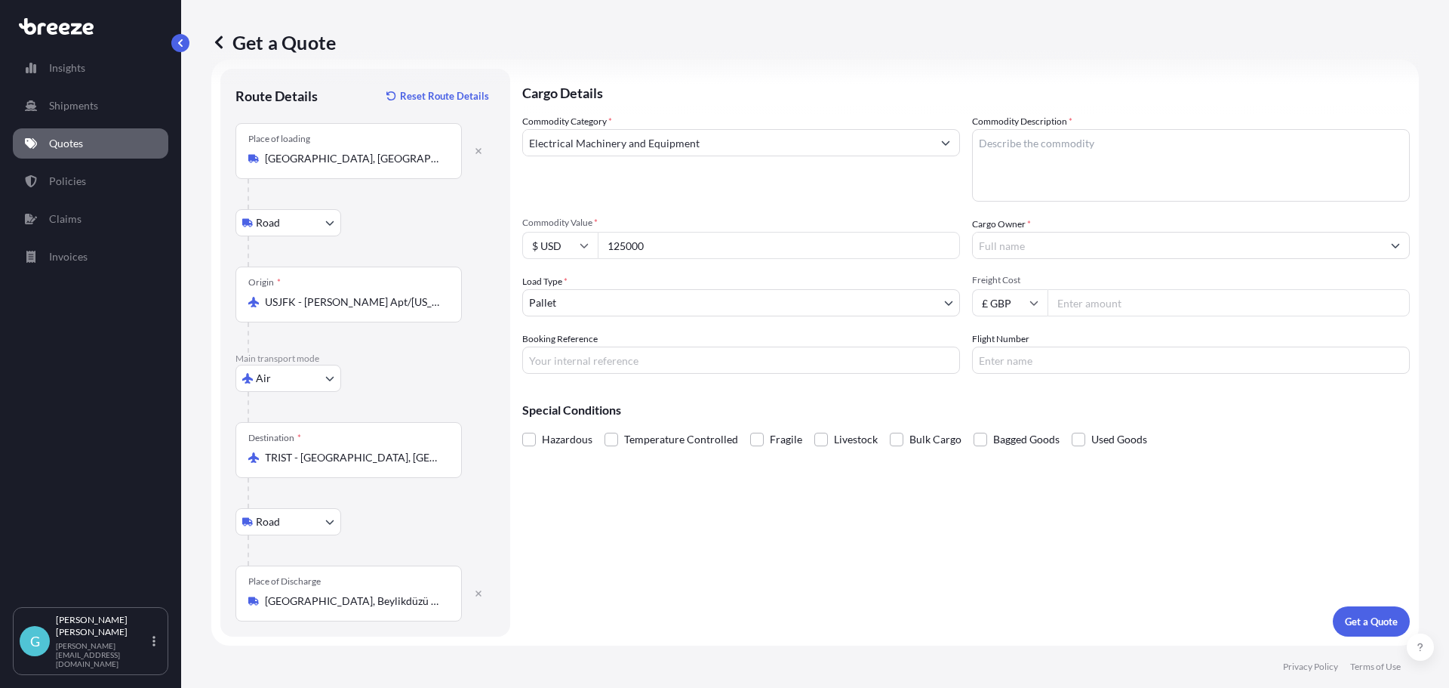
type input "125000"
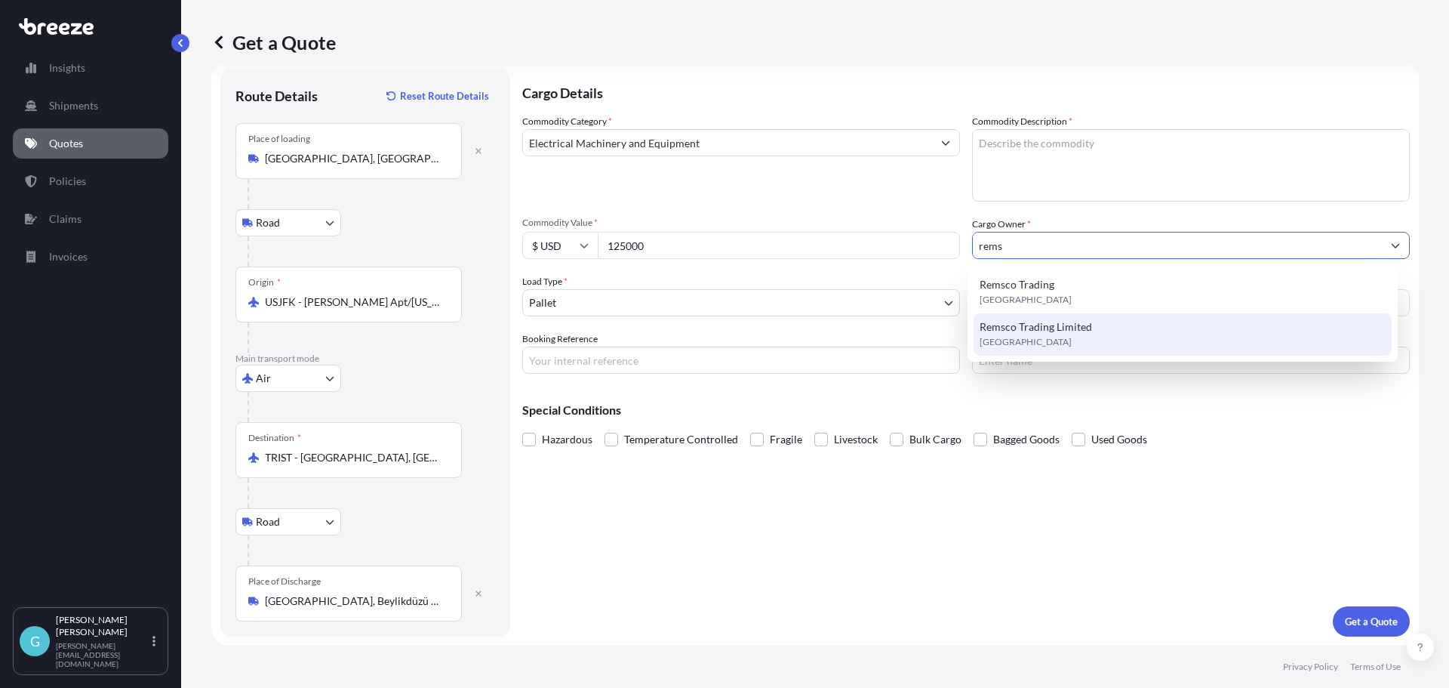
click at [1032, 344] on span "[GEOGRAPHIC_DATA]" at bounding box center [1026, 341] width 92 height 15
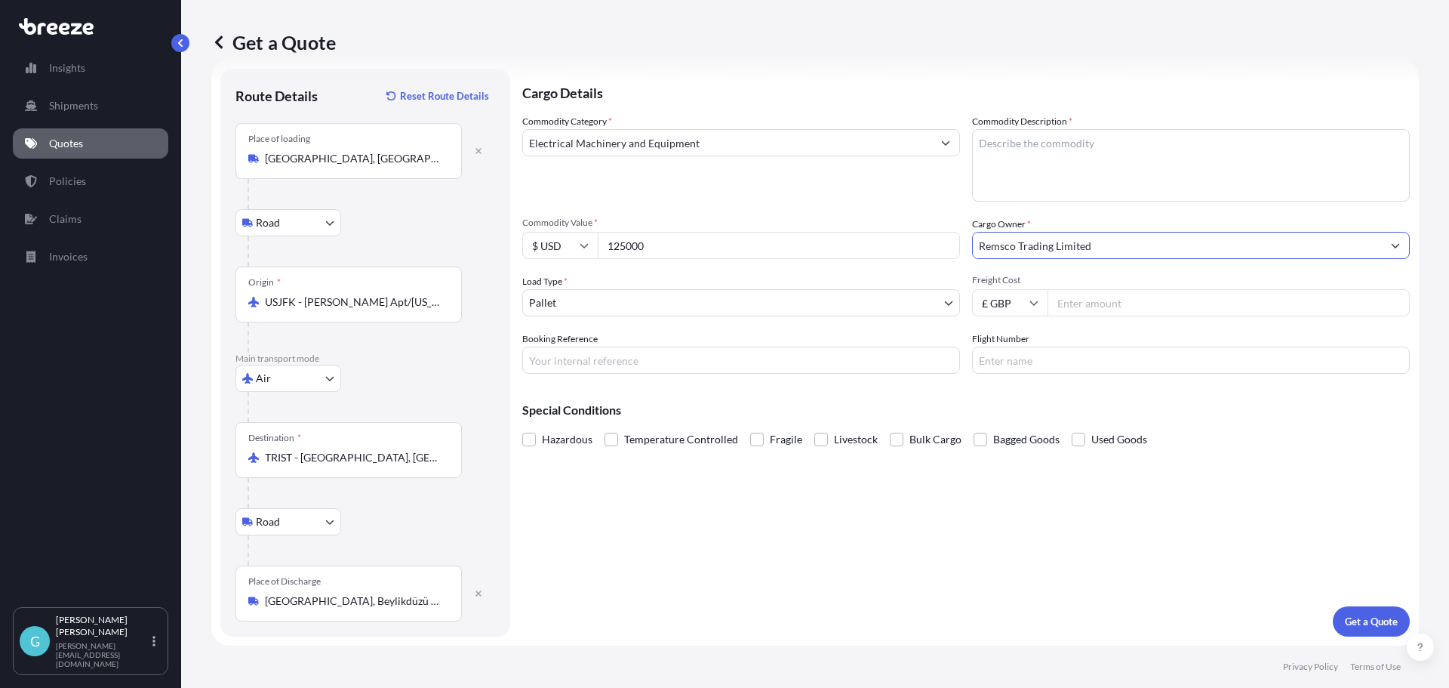
type input "Remsco Trading Limited"
click at [662, 300] on body "10 options available. 6 options available. 0 options available. 2 options avail…" at bounding box center [724, 344] width 1449 height 688
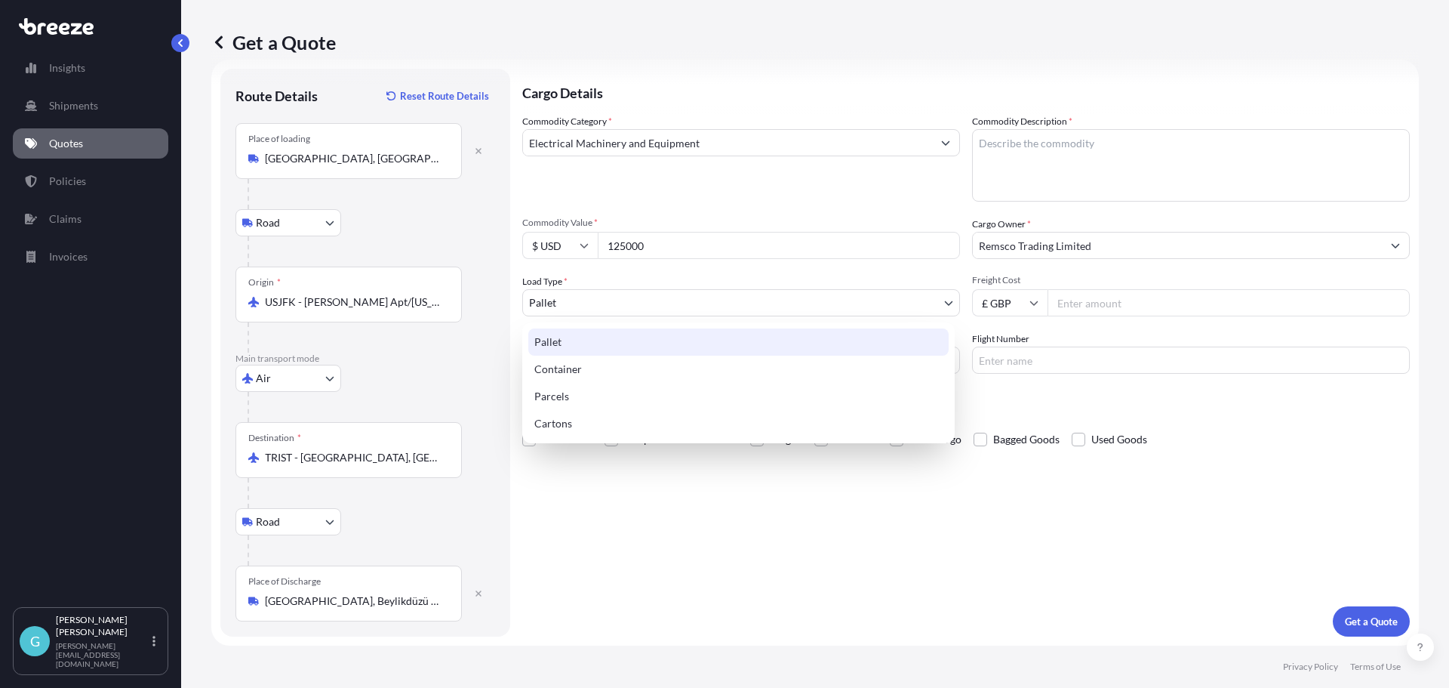
click at [603, 346] on div "Pallet" at bounding box center [738, 341] width 420 height 27
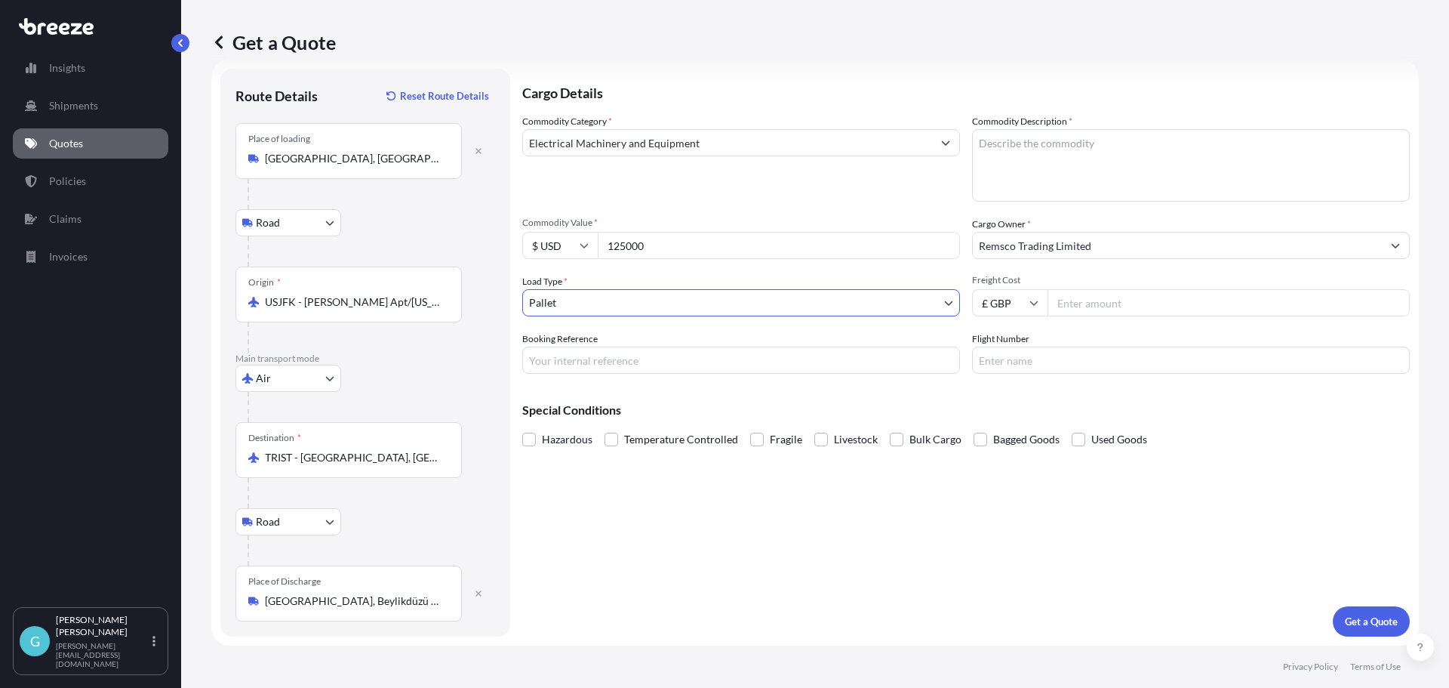
click at [1064, 303] on input "Freight Cost" at bounding box center [1229, 302] width 362 height 27
click at [1202, 299] on input "1861" at bounding box center [1229, 302] width 362 height 27
type input "1861.18"
click at [689, 356] on input "Booking Reference" at bounding box center [741, 359] width 438 height 27
type input "SQ19653"
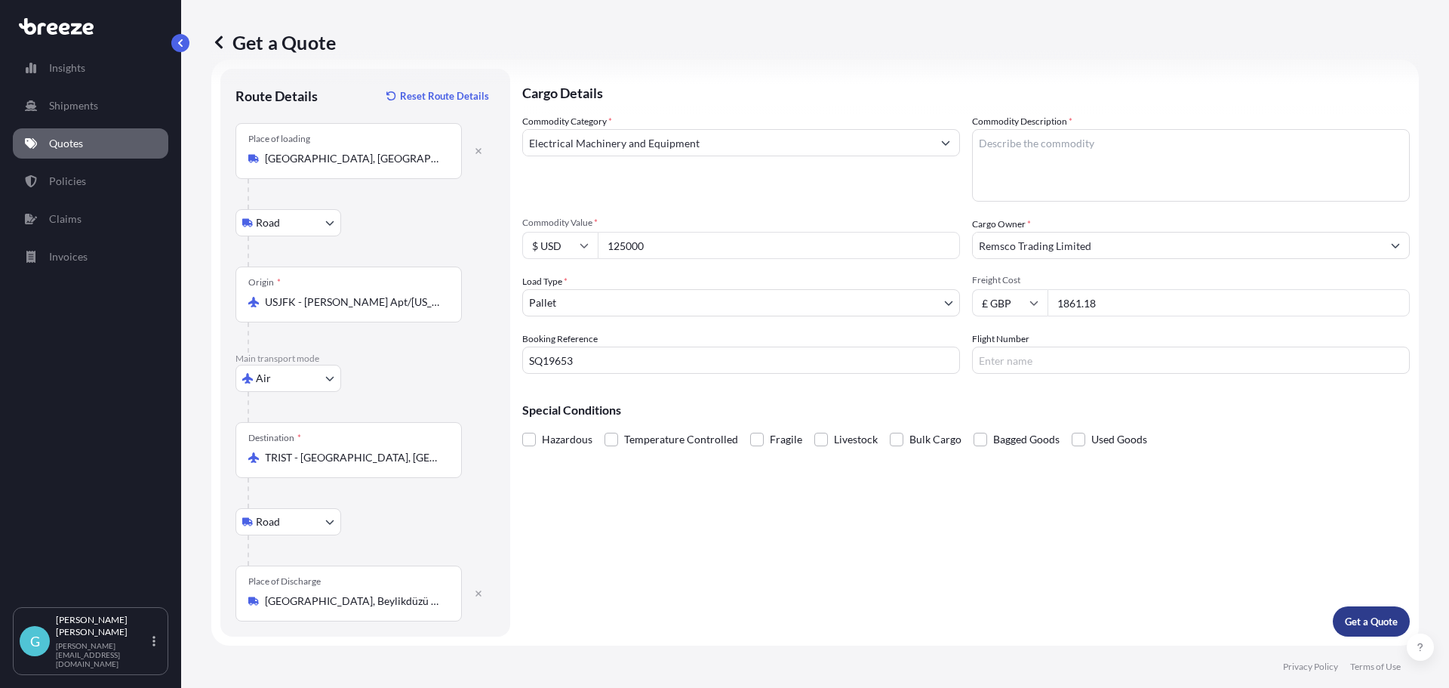
click at [1352, 620] on p "Get a Quote" at bounding box center [1371, 621] width 53 height 15
click at [1010, 151] on textarea "Commodity Description *" at bounding box center [1191, 165] width 438 height 72
paste textarea "Cargo Weighing equipment spare parts Packed in a wooden Crate"
type textarea "Cargo Weighing equipment spare parts Packed in a wooden Crate"
click at [1356, 623] on p "Get a Quote" at bounding box center [1371, 621] width 53 height 15
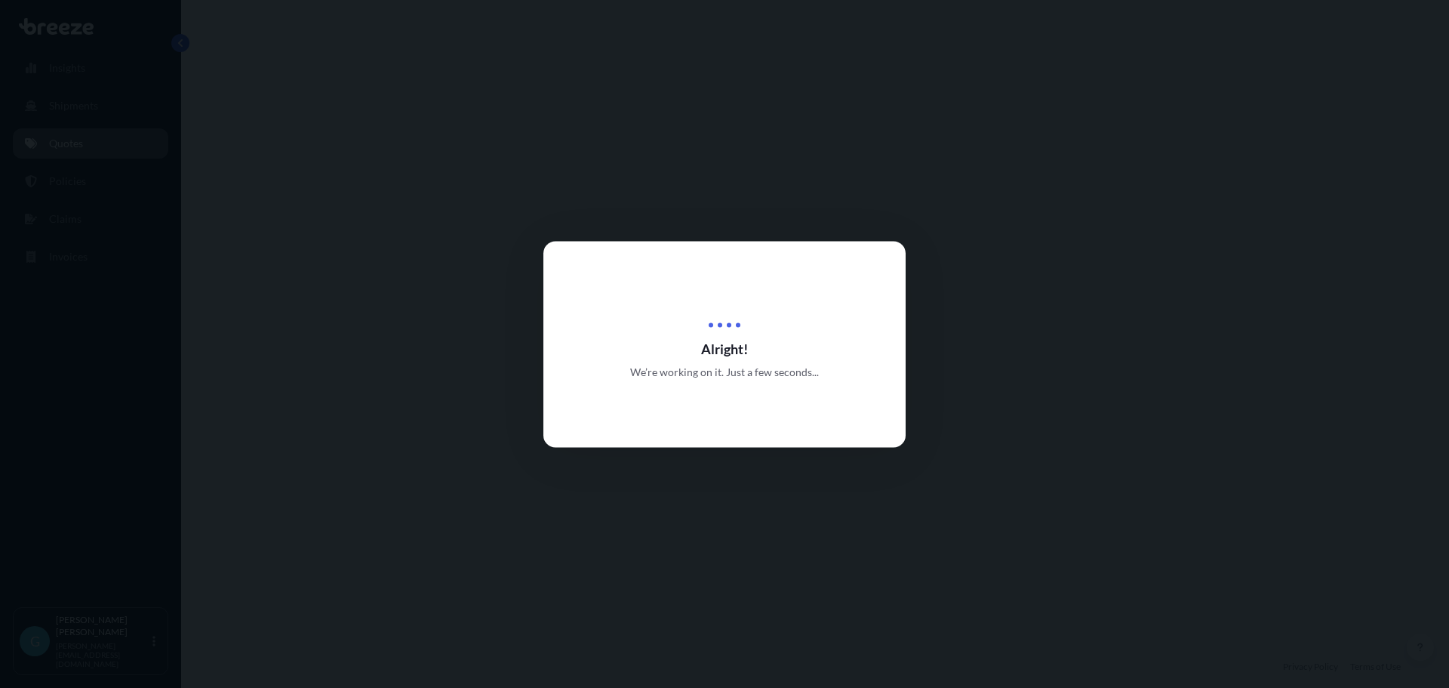
select select "Road"
select select "Air"
select select "Road"
select select "1"
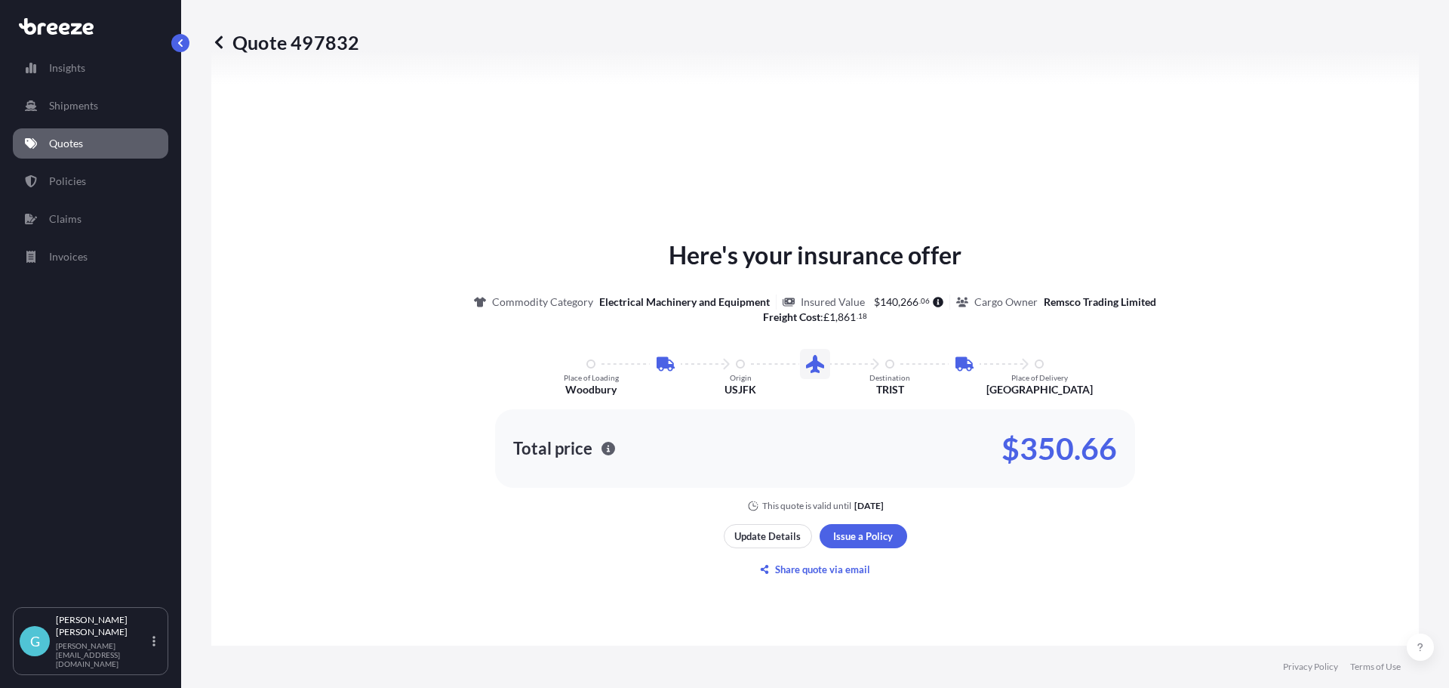
scroll to position [755, 0]
